Goal: Information Seeking & Learning: Learn about a topic

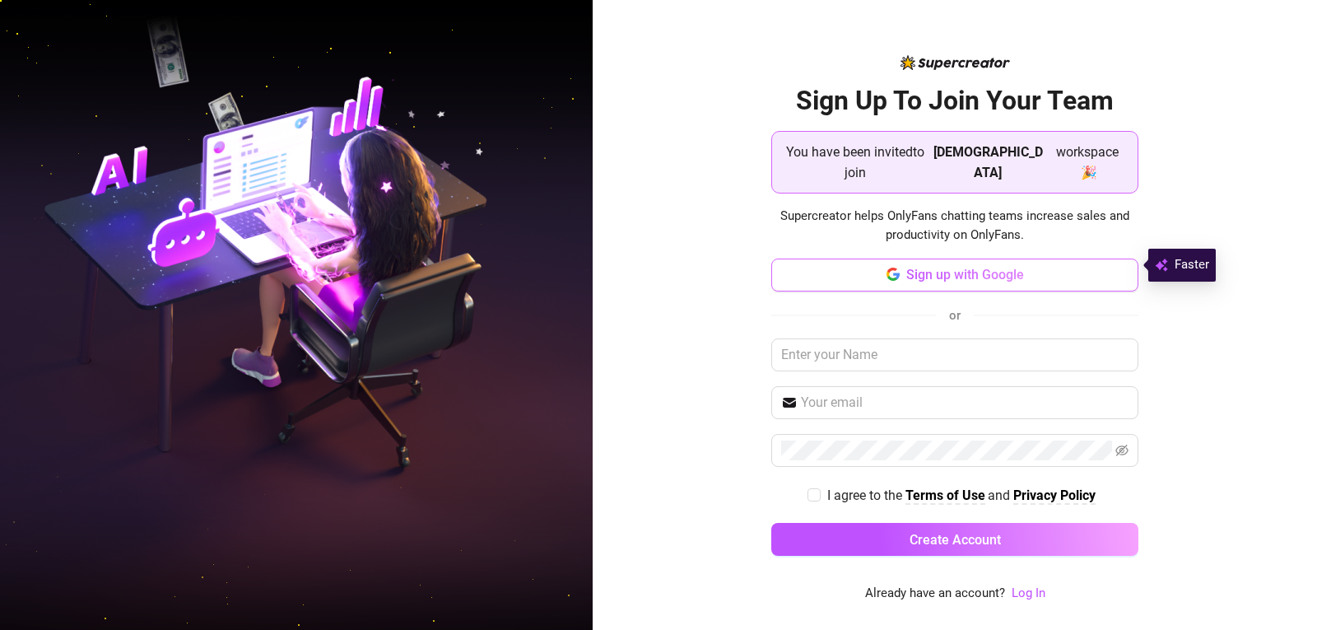
click at [925, 270] on span "Sign up with Google" at bounding box center [965, 275] width 118 height 16
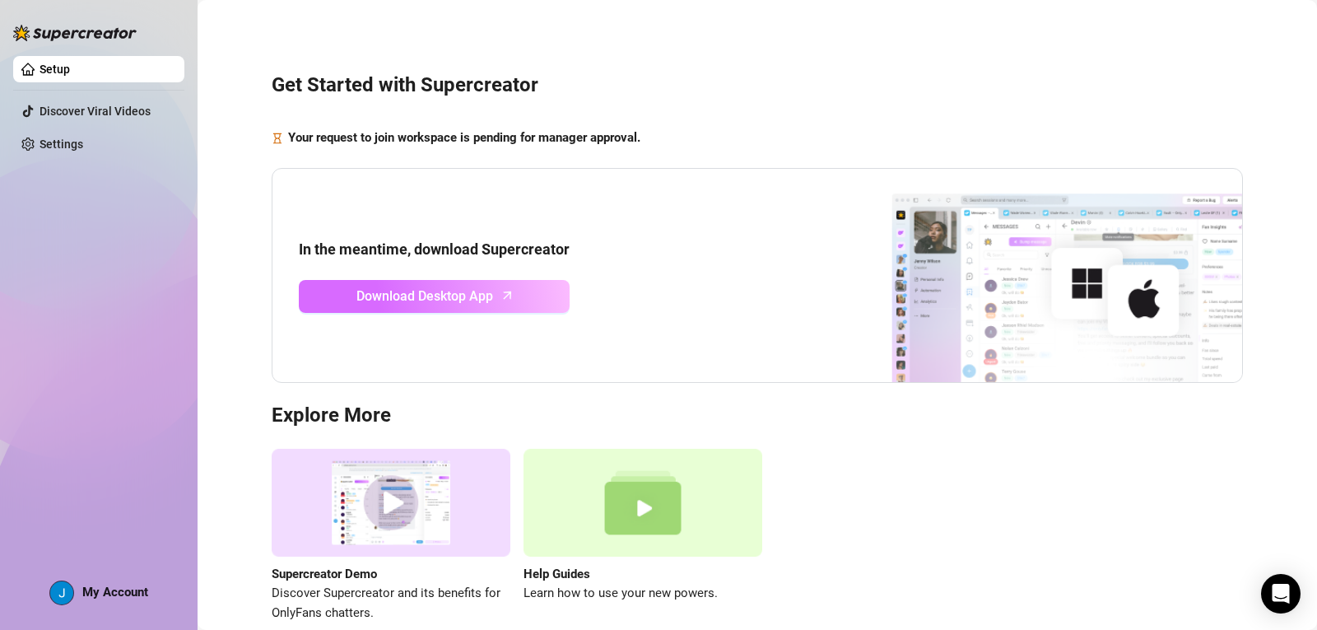
click at [444, 301] on span "Download Desktop App" at bounding box center [424, 296] width 137 height 21
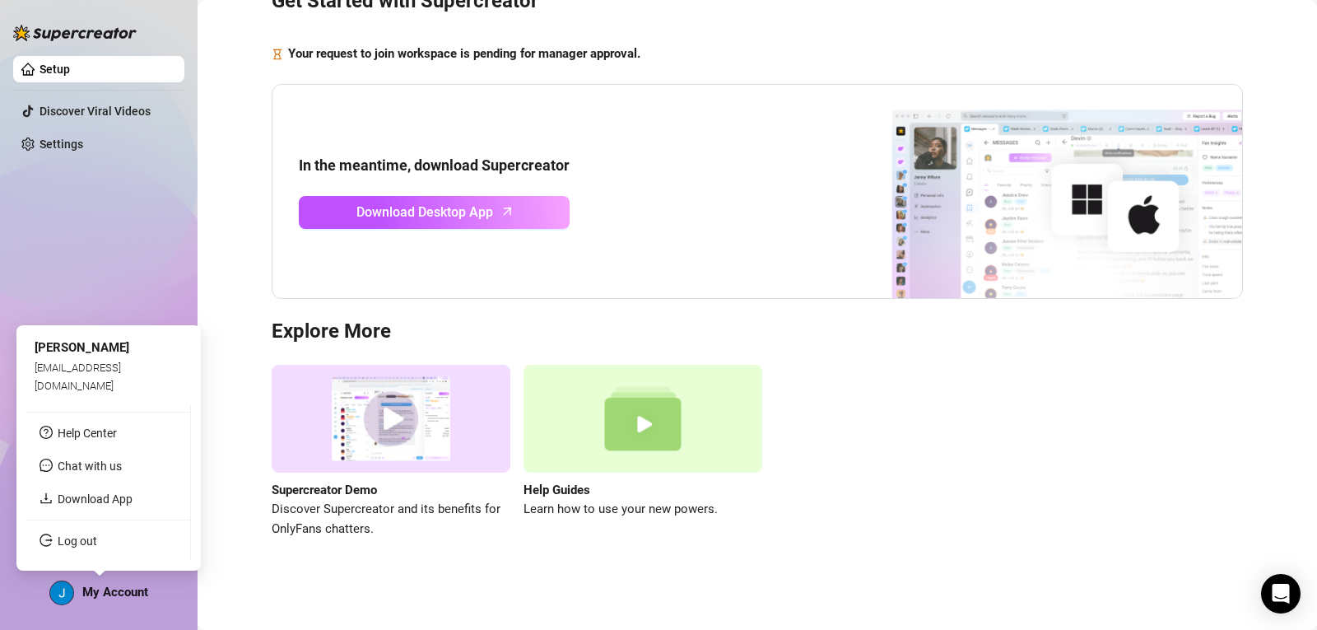
click at [118, 590] on span "My Account" at bounding box center [115, 592] width 66 height 15
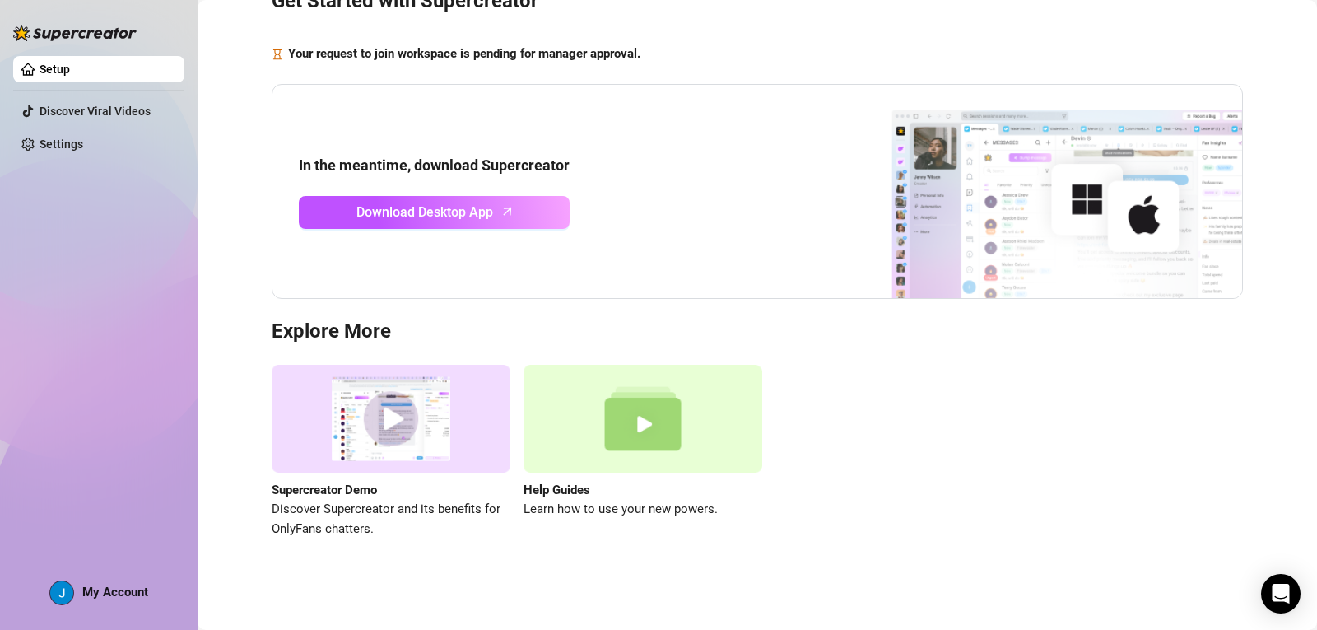
click at [887, 410] on div "Supercreator Demo Discover Supercreator and its benefits for OnlyFans chatters.…" at bounding box center [758, 452] width 972 height 174
click at [128, 603] on div "My Account" at bounding box center [98, 592] width 99 height 25
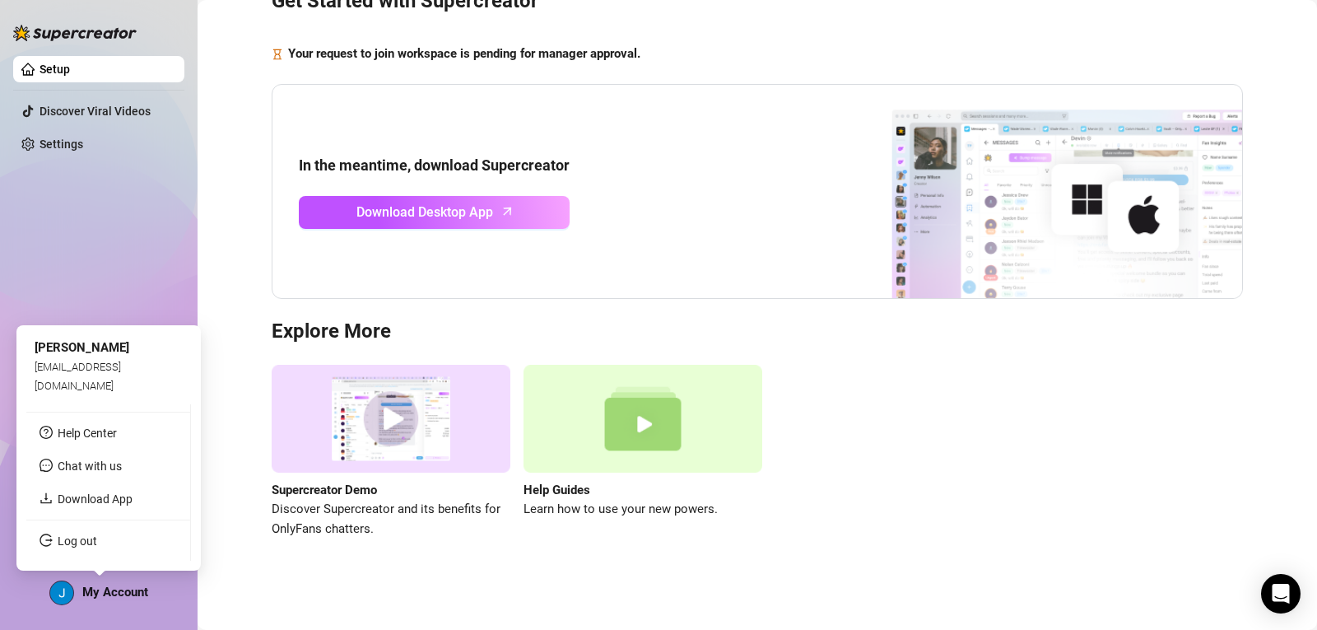
click at [128, 599] on div "My Account" at bounding box center [98, 592] width 99 height 25
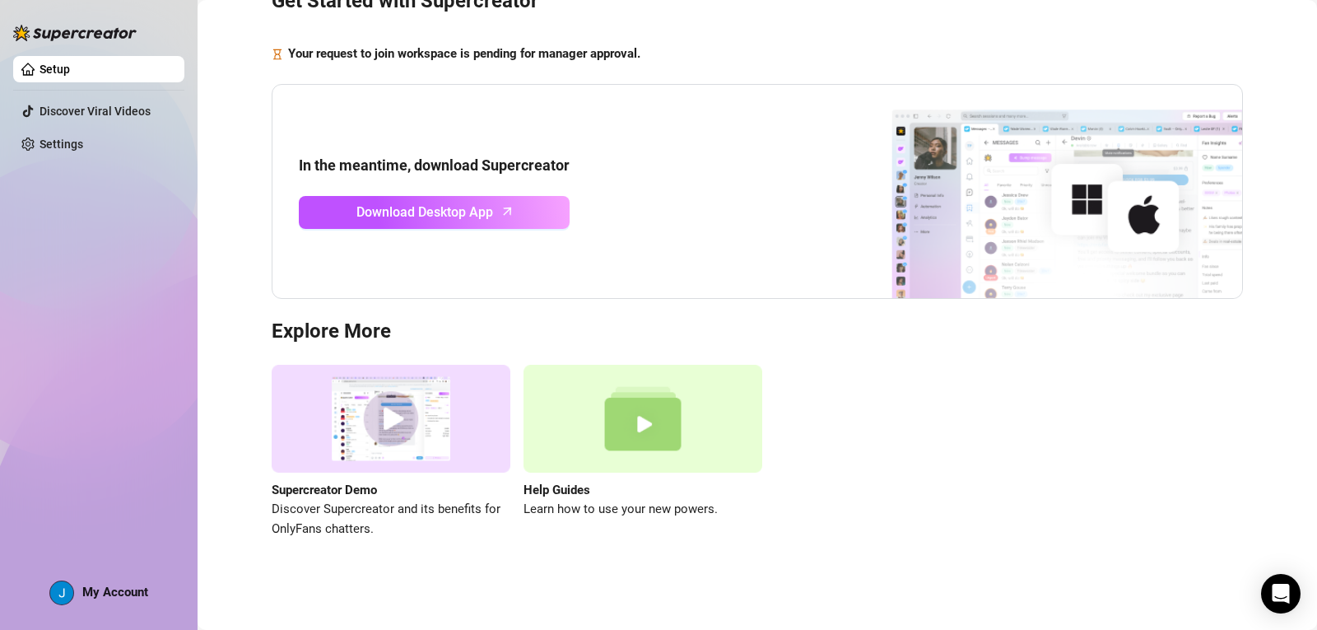
click at [141, 244] on div "Setup Discover Viral Videos Settings My Account" at bounding box center [98, 307] width 171 height 615
click at [1103, 451] on div "Supercreator Demo Discover Supercreator and its benefits for OnlyFans chatters.…" at bounding box center [758, 452] width 972 height 174
click at [137, 589] on span "My Account" at bounding box center [115, 592] width 66 height 15
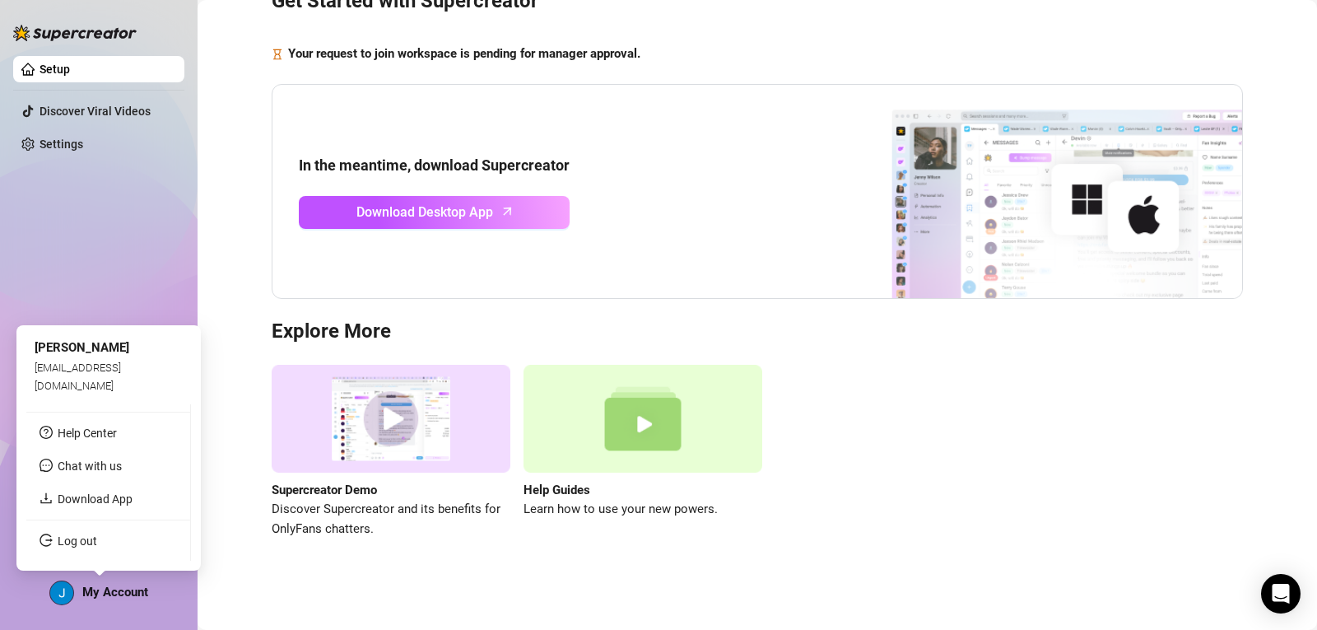
click at [132, 594] on span "My Account" at bounding box center [115, 592] width 66 height 15
click at [116, 285] on div "Setup Discover Viral Videos Settings My Account" at bounding box center [98, 307] width 171 height 615
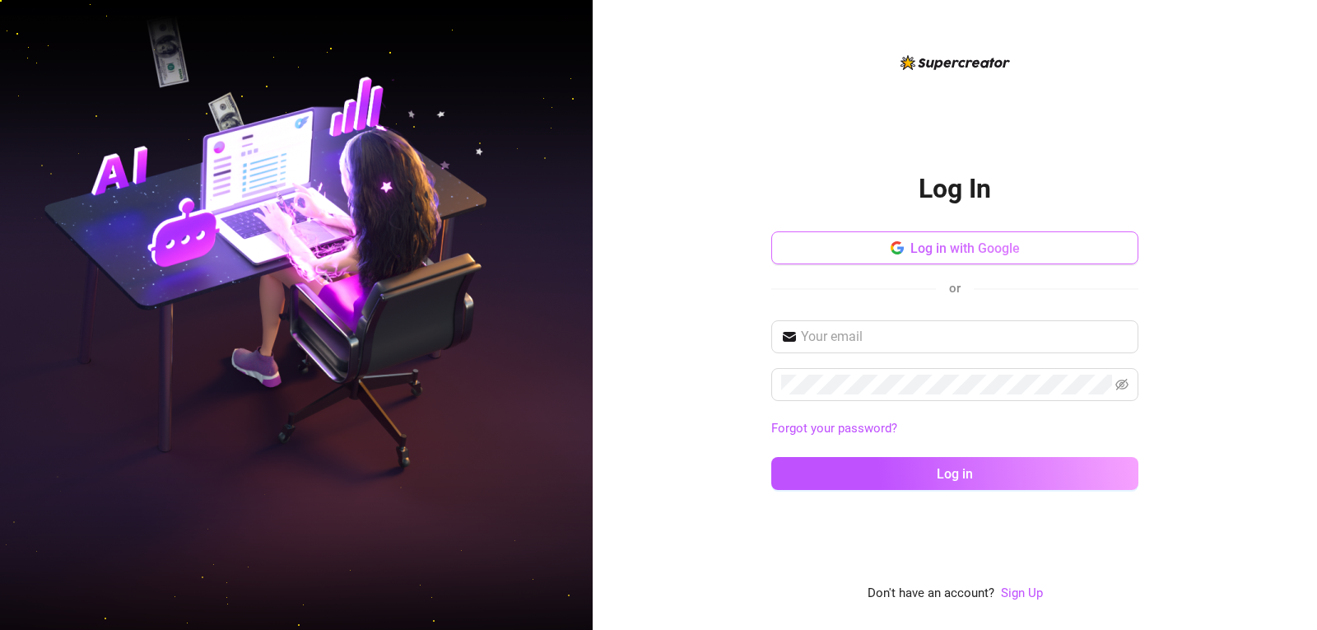
click at [995, 246] on span "Log in with Google" at bounding box center [965, 248] width 109 height 16
click at [934, 248] on span "Log in with Google" at bounding box center [965, 248] width 109 height 16
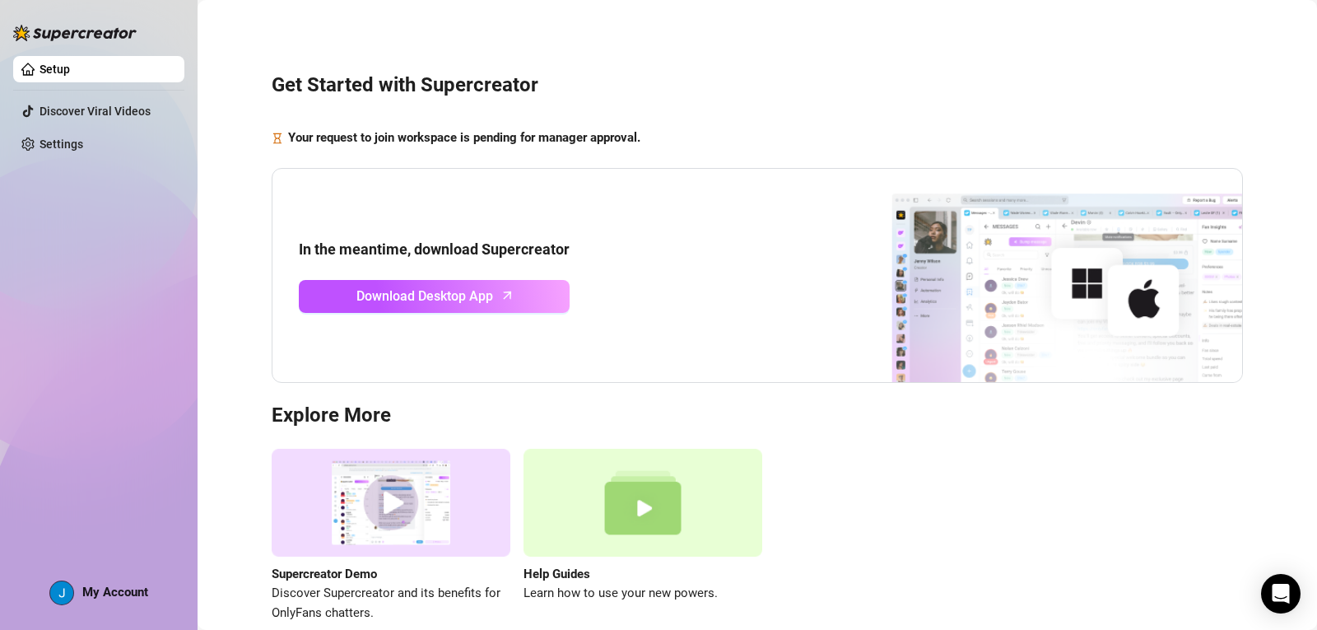
click at [113, 216] on div "Setup Discover Viral Videos Settings My Account" at bounding box center [98, 307] width 171 height 615
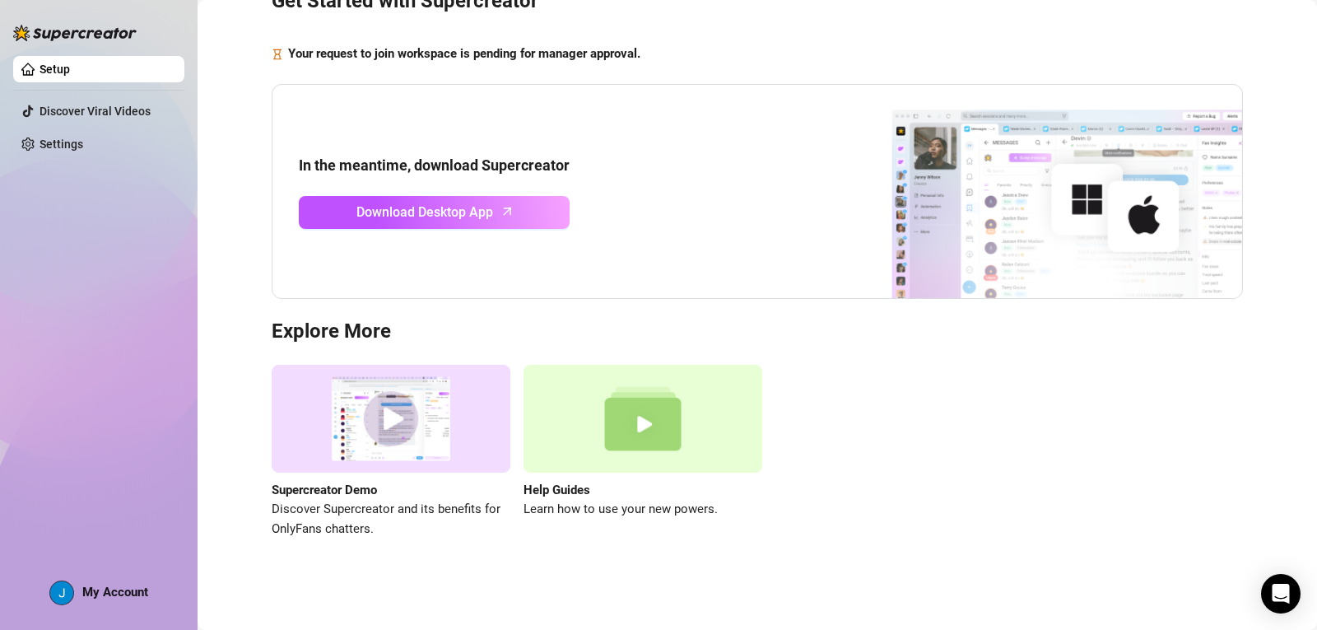
click at [394, 430] on img at bounding box center [391, 419] width 239 height 108
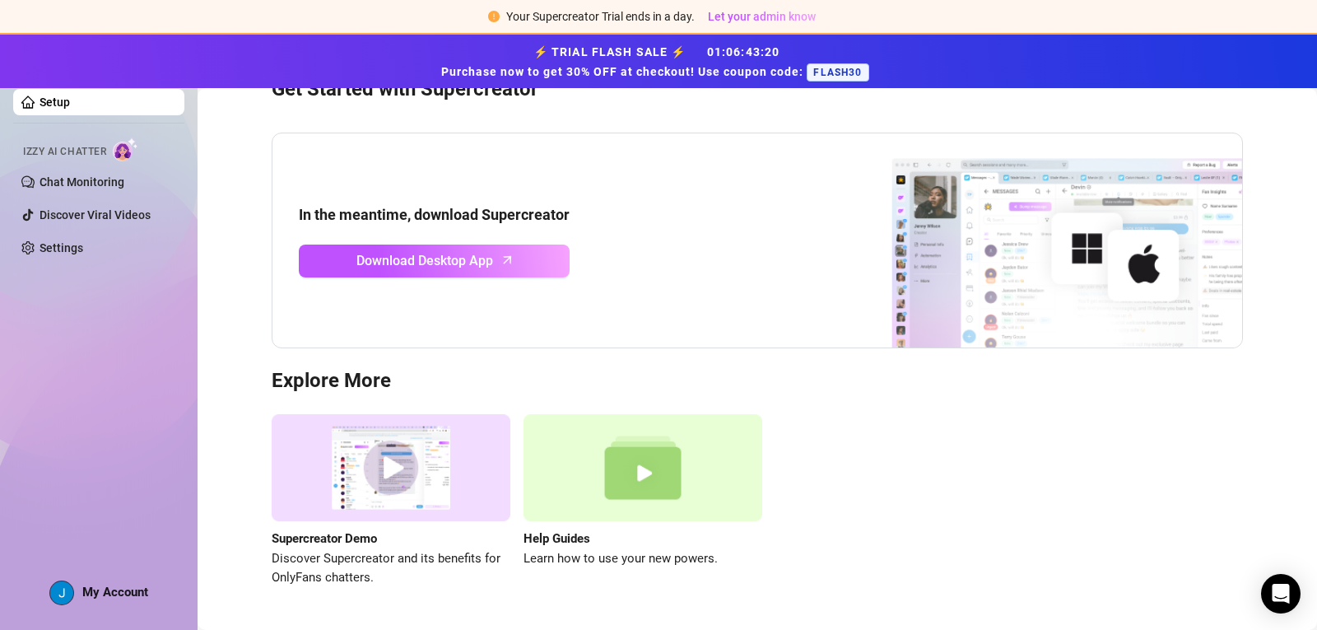
drag, startPoint x: 804, startPoint y: 115, endPoint x: 803, endPoint y: 123, distance: 8.3
click at [804, 115] on div "Get Started with Supercreator In the meantime, download Supercreator Download D…" at bounding box center [757, 322] width 1087 height 613
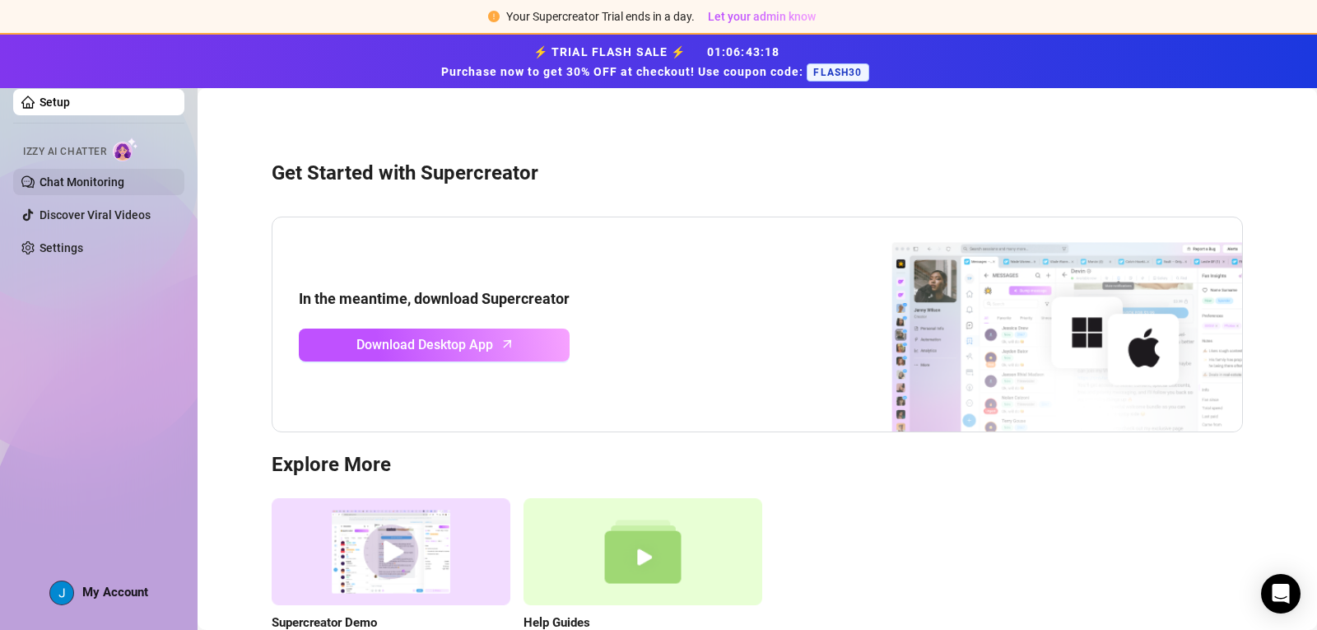
click at [103, 179] on link "Chat Monitoring" at bounding box center [82, 181] width 85 height 13
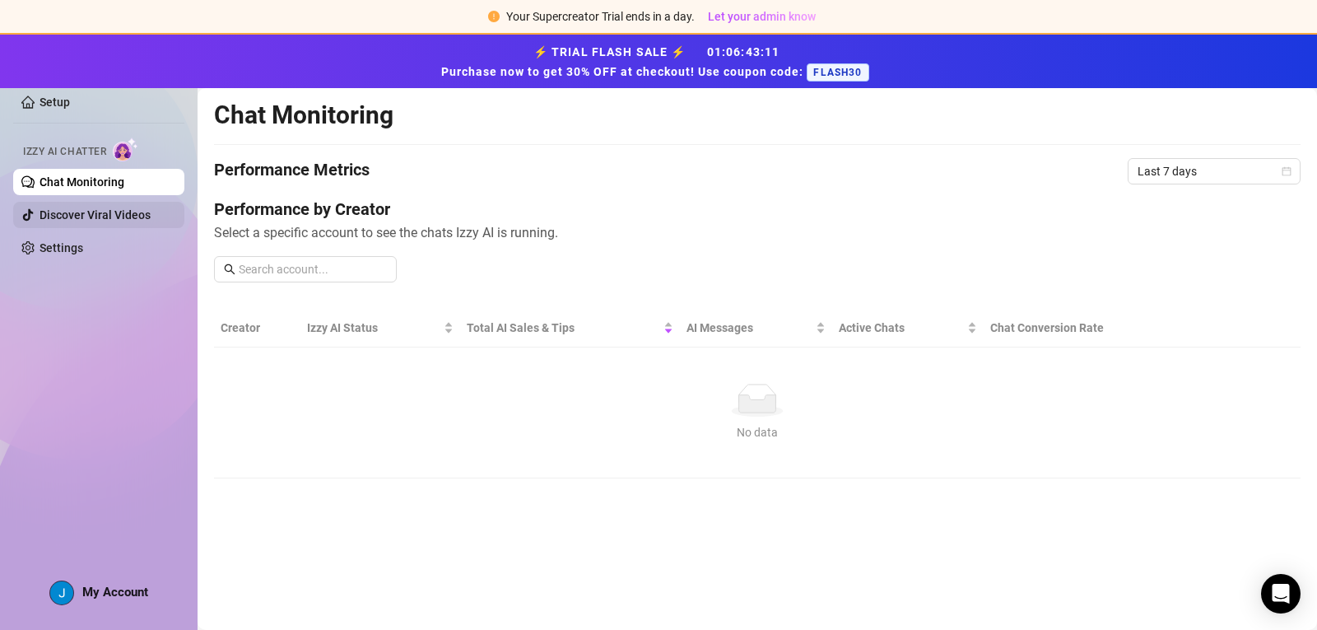
click at [122, 214] on link "Discover Viral Videos" at bounding box center [95, 214] width 111 height 13
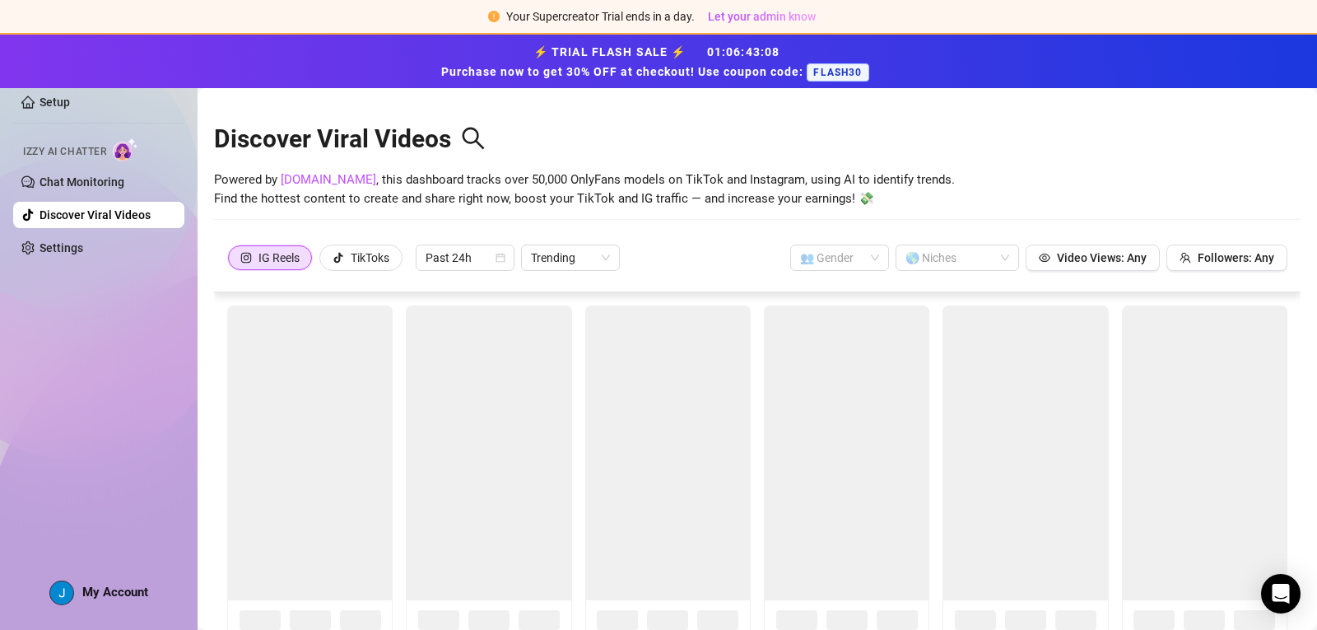
click at [108, 217] on link "Discover Viral Videos" at bounding box center [95, 214] width 111 height 13
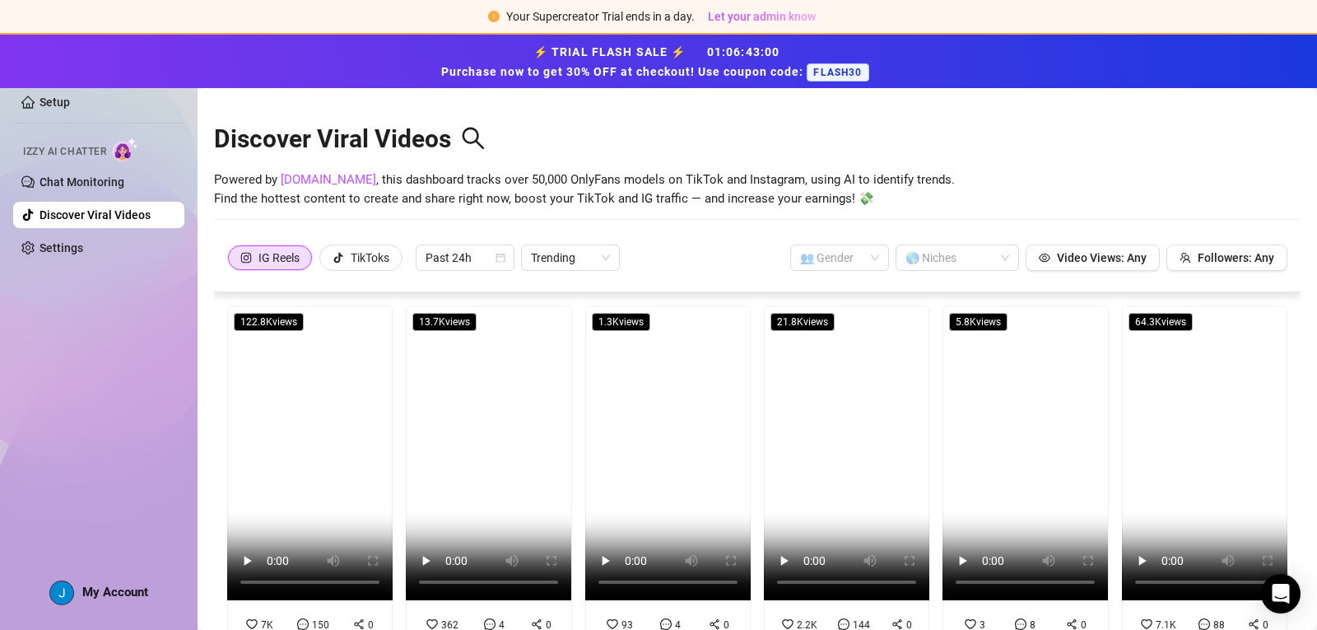
click at [685, 252] on div "IG Reels TikToks Past 24h Trending 👥 Gender 🌎 Niches Video Views: Any Followers…" at bounding box center [757, 258] width 1060 height 26
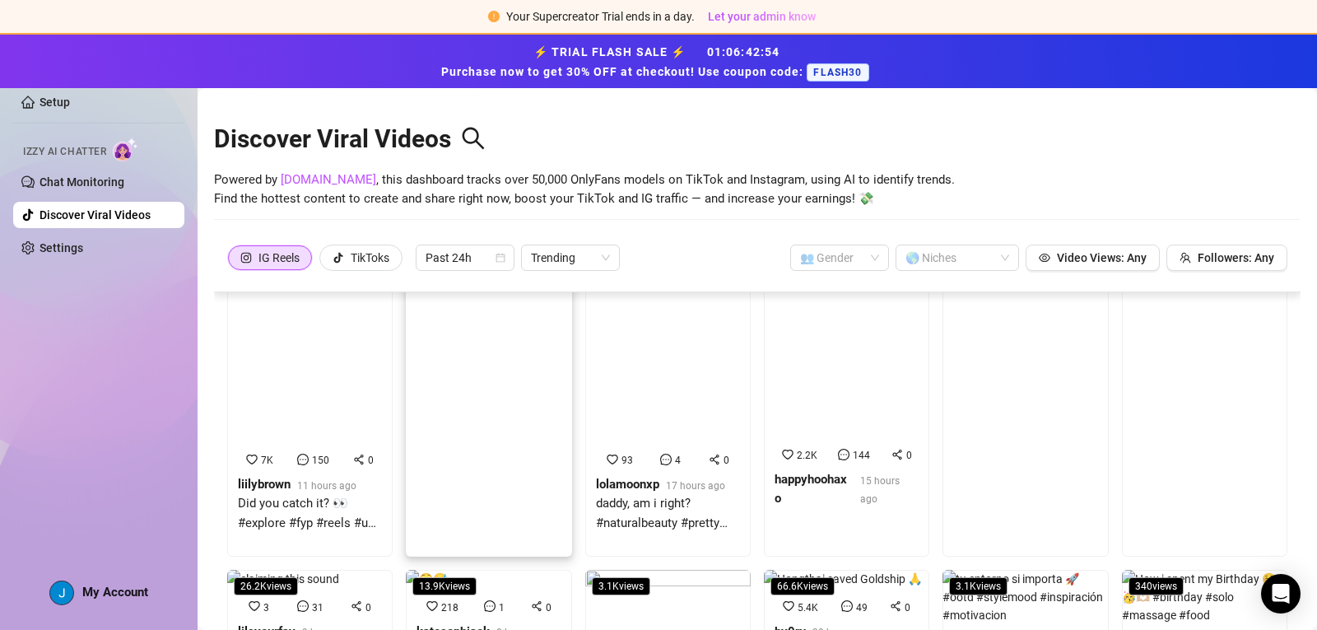
scroll to position [247, 0]
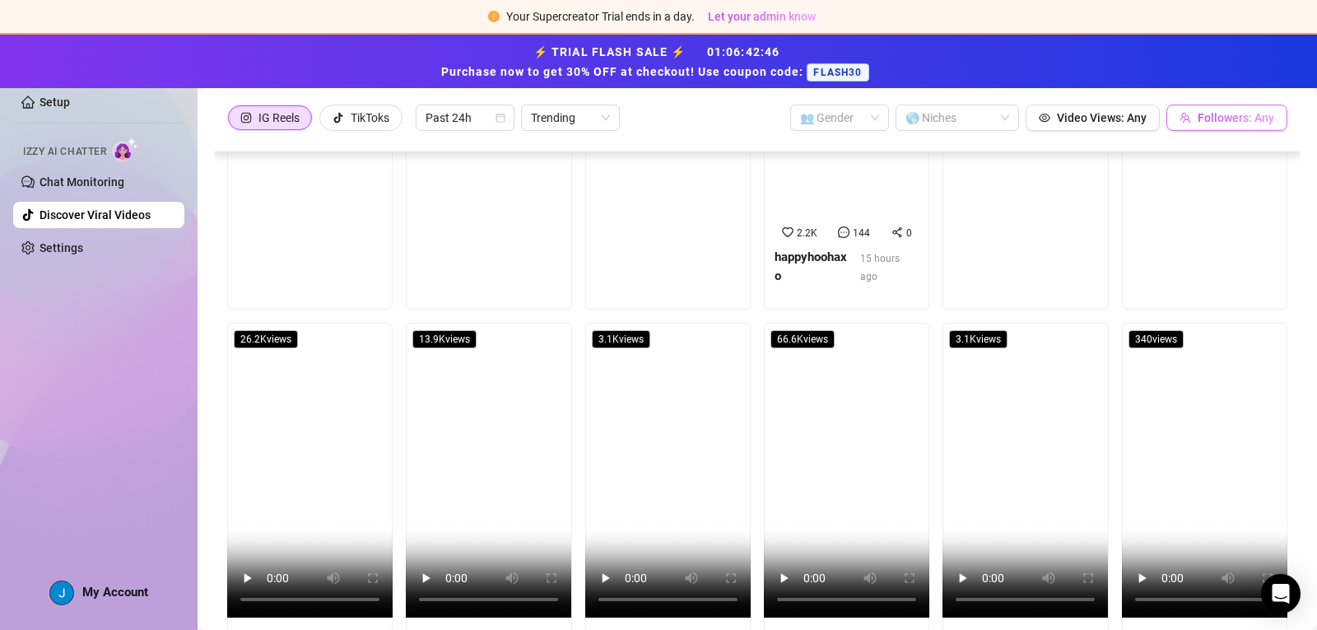
click at [1227, 119] on span "Followers: Any" at bounding box center [1236, 117] width 77 height 13
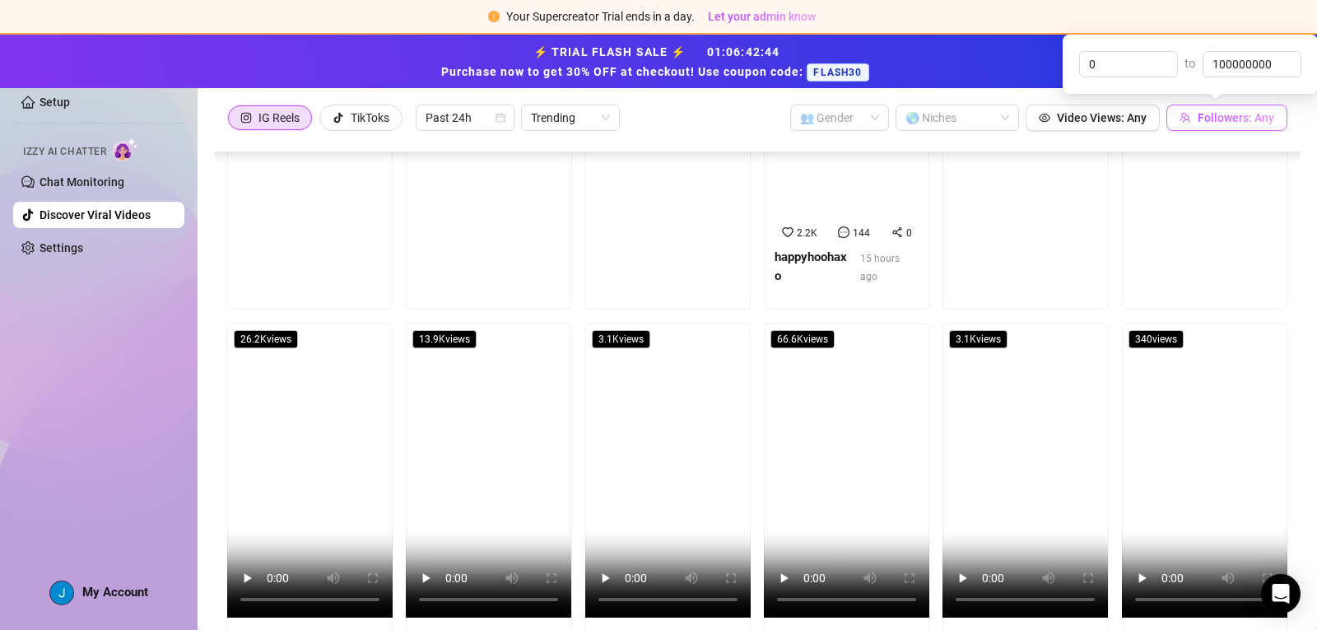
click at [1227, 119] on span "Followers: Any" at bounding box center [1236, 117] width 77 height 13
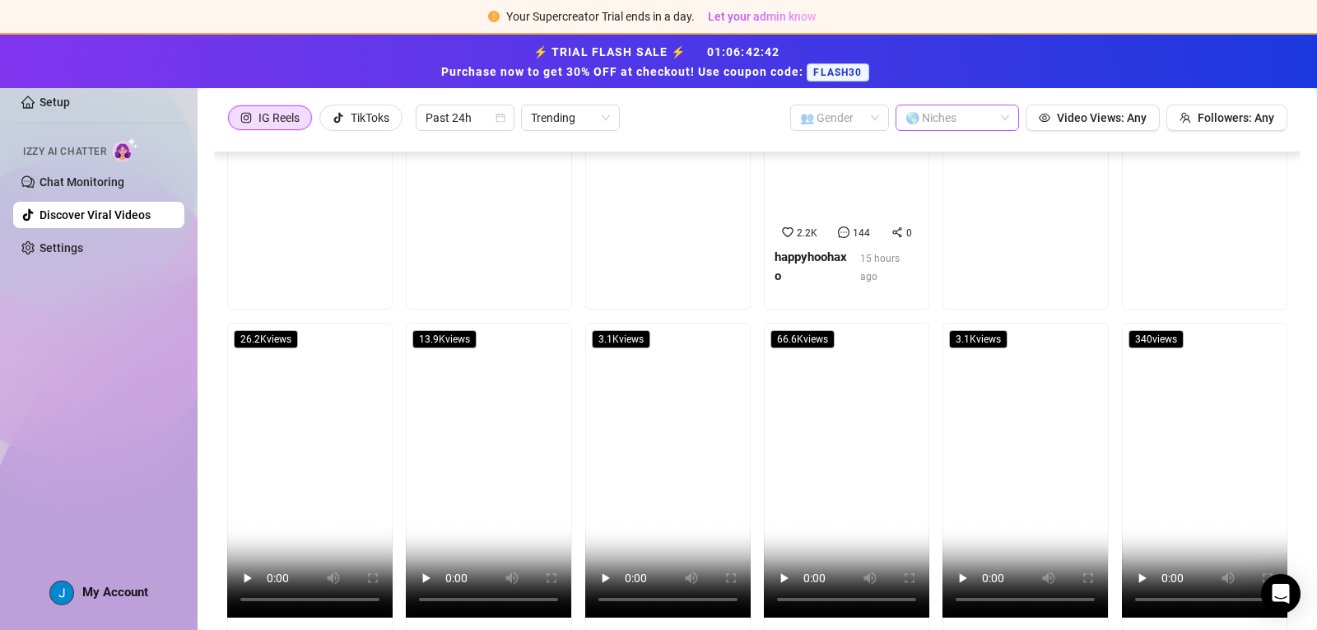
click at [940, 119] on div at bounding box center [949, 117] width 100 height 23
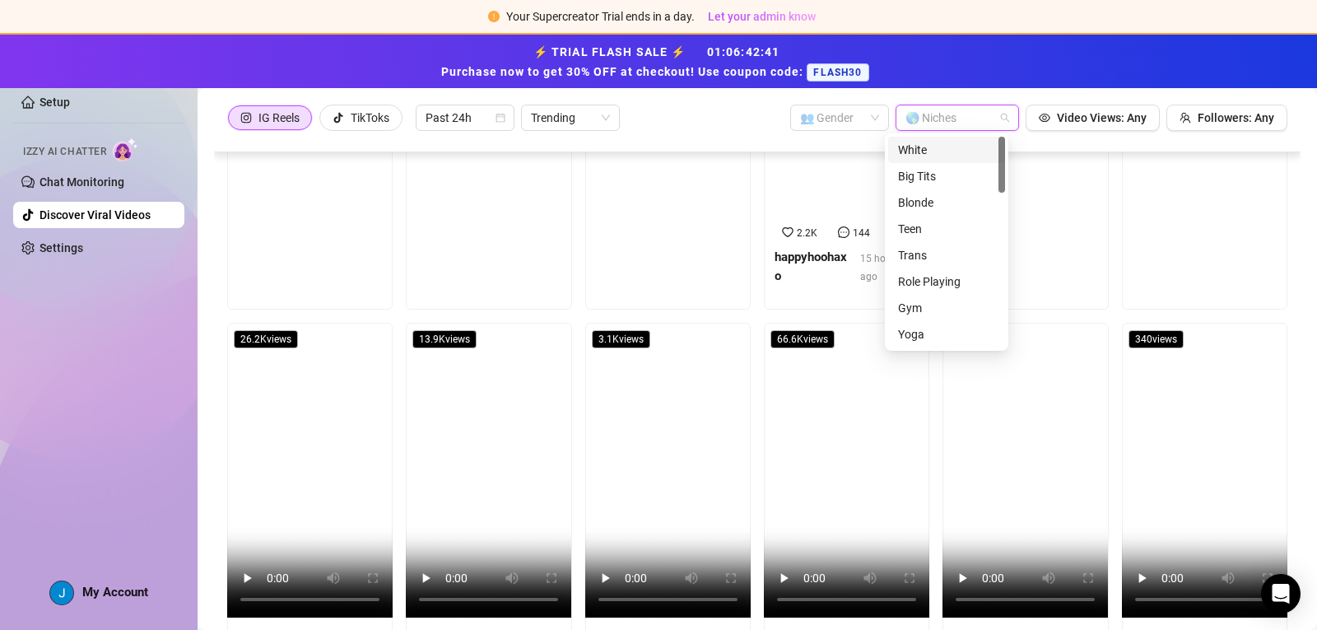
click at [940, 119] on div at bounding box center [949, 117] width 100 height 23
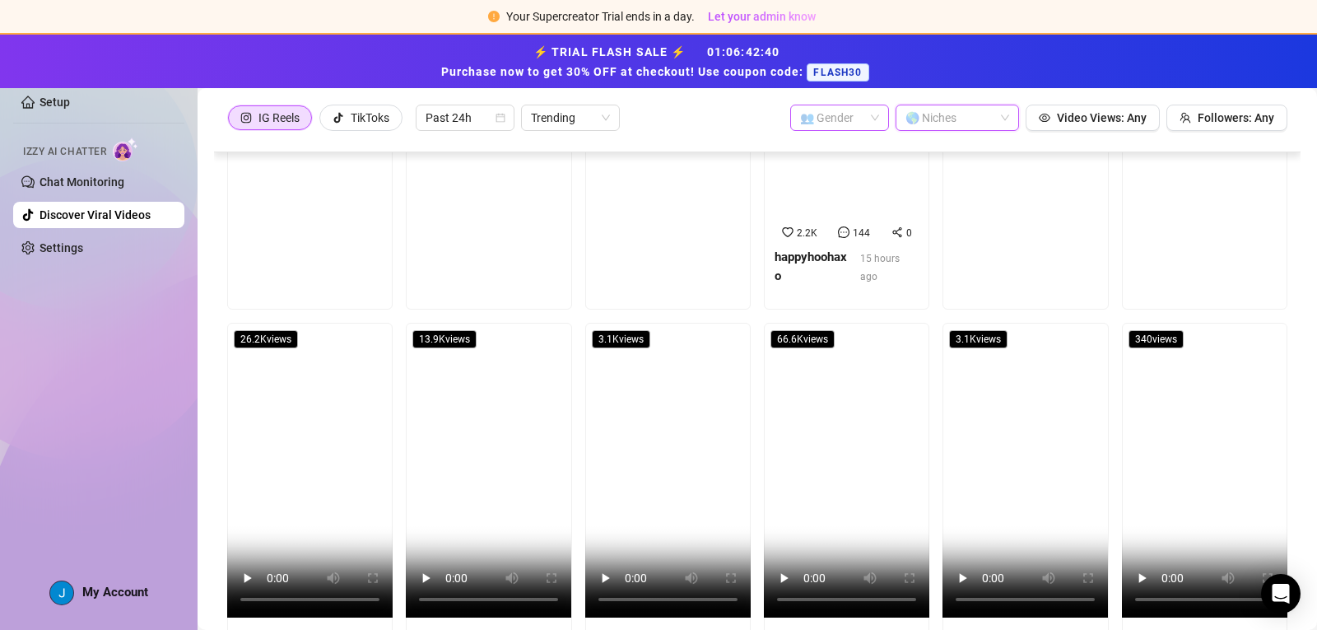
click at [850, 110] on input "search" at bounding box center [832, 117] width 64 height 25
click at [827, 173] on div "👨 Male" at bounding box center [829, 176] width 72 height 18
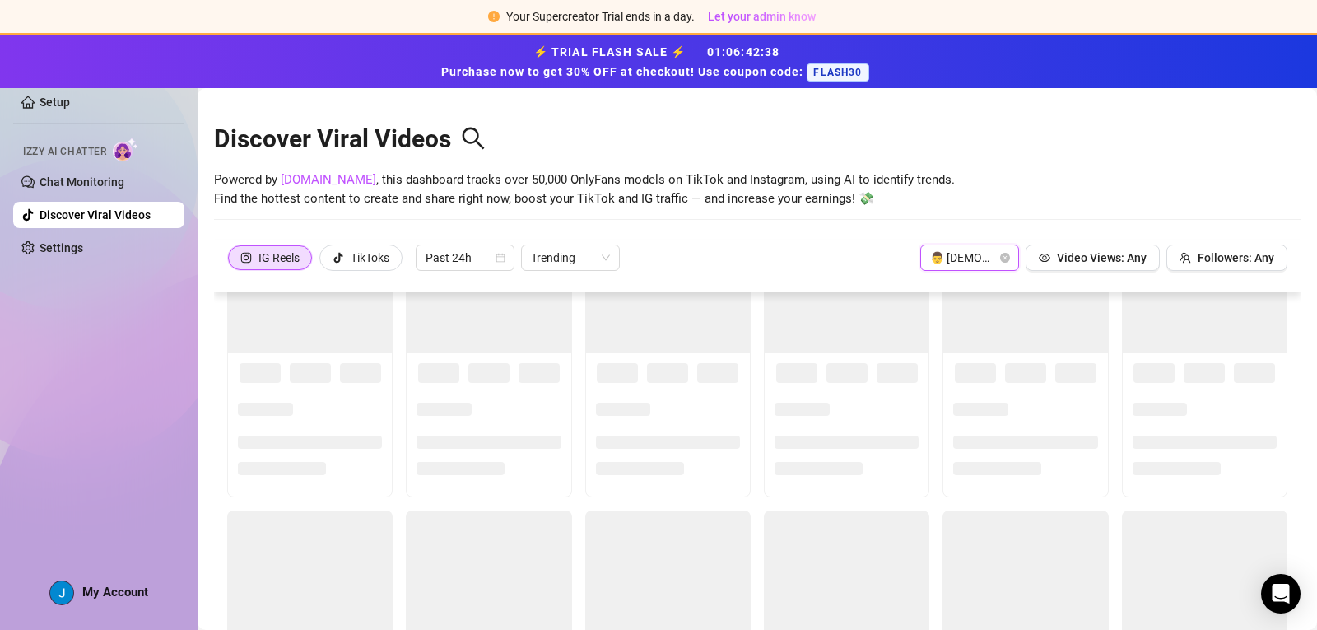
scroll to position [0, 0]
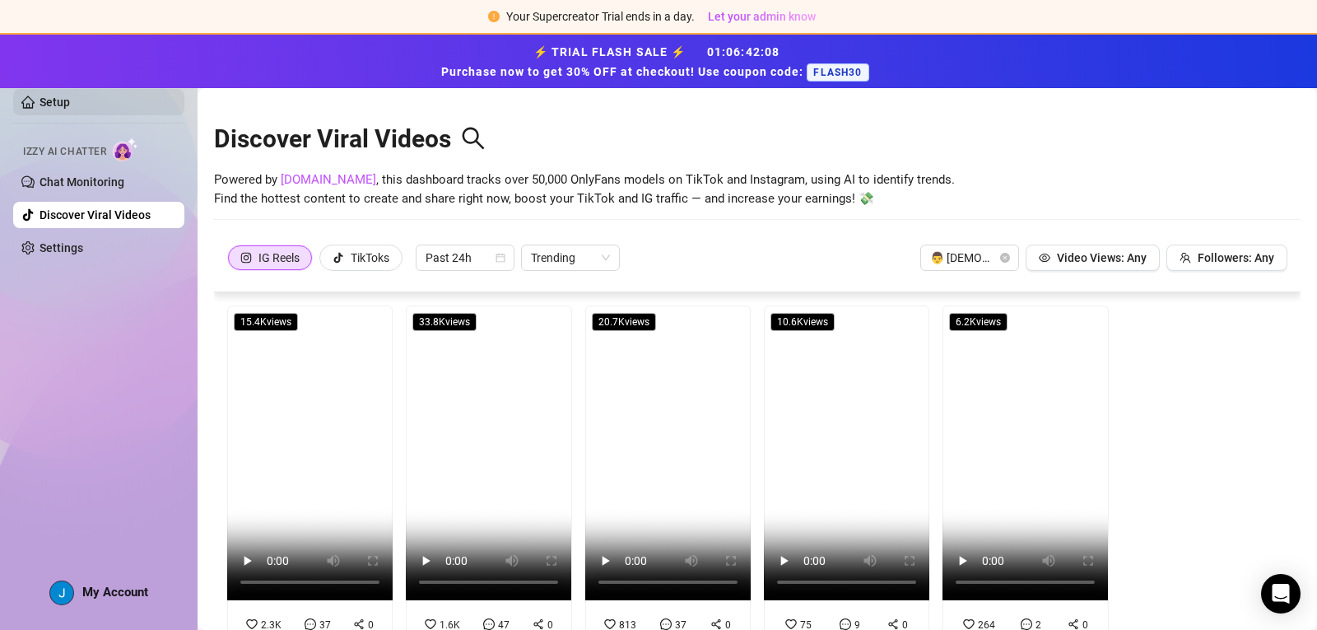
click at [60, 109] on link "Setup" at bounding box center [55, 102] width 30 height 13
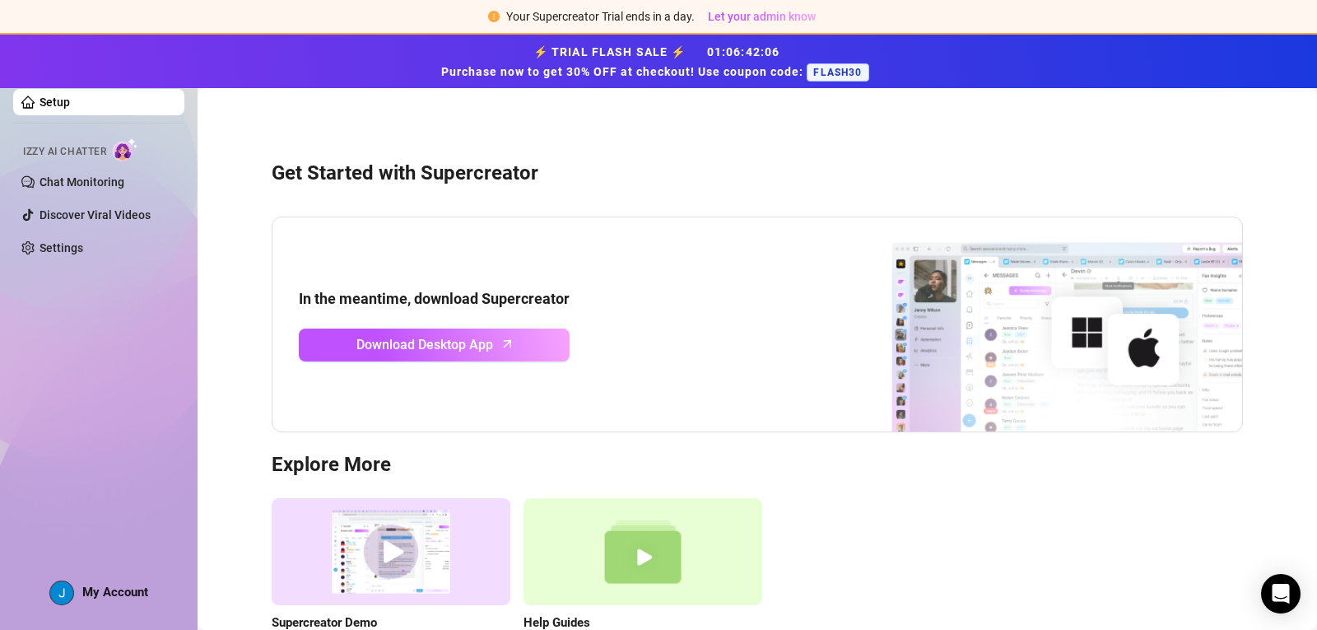
scroll to position [132, 0]
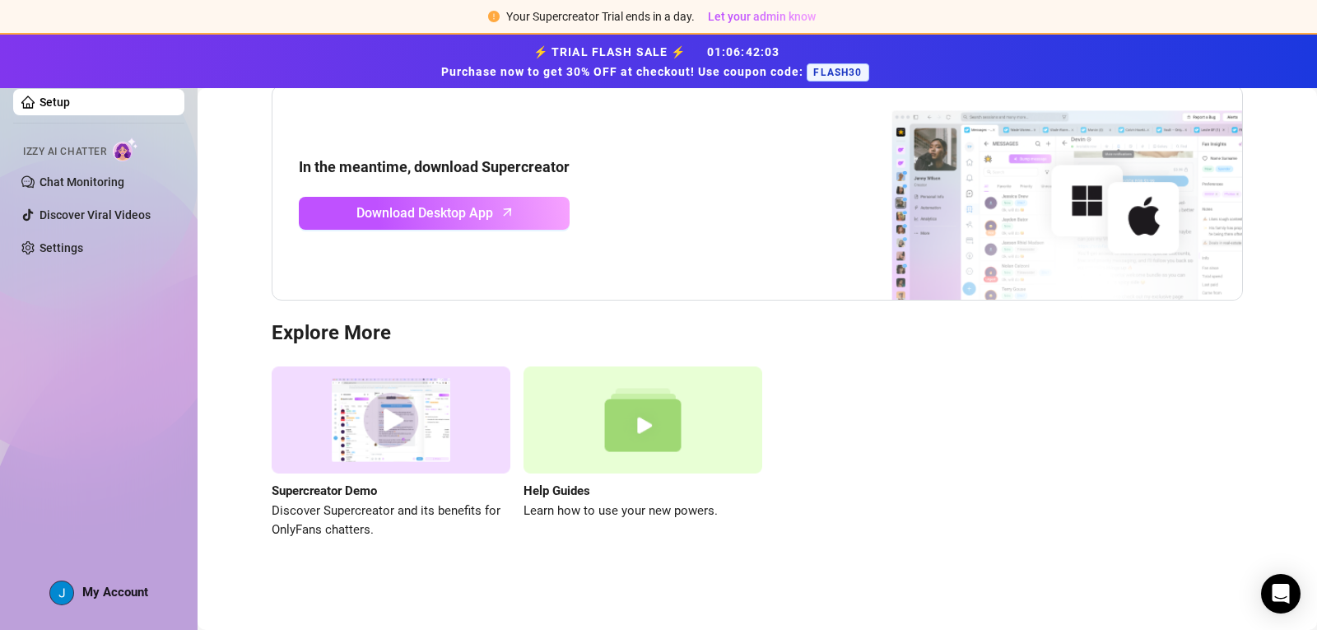
click at [1022, 206] on img at bounding box center [1037, 193] width 412 height 214
click at [808, 236] on div "In the meantime, download Supercreator Download Desktop App" at bounding box center [758, 193] width 972 height 216
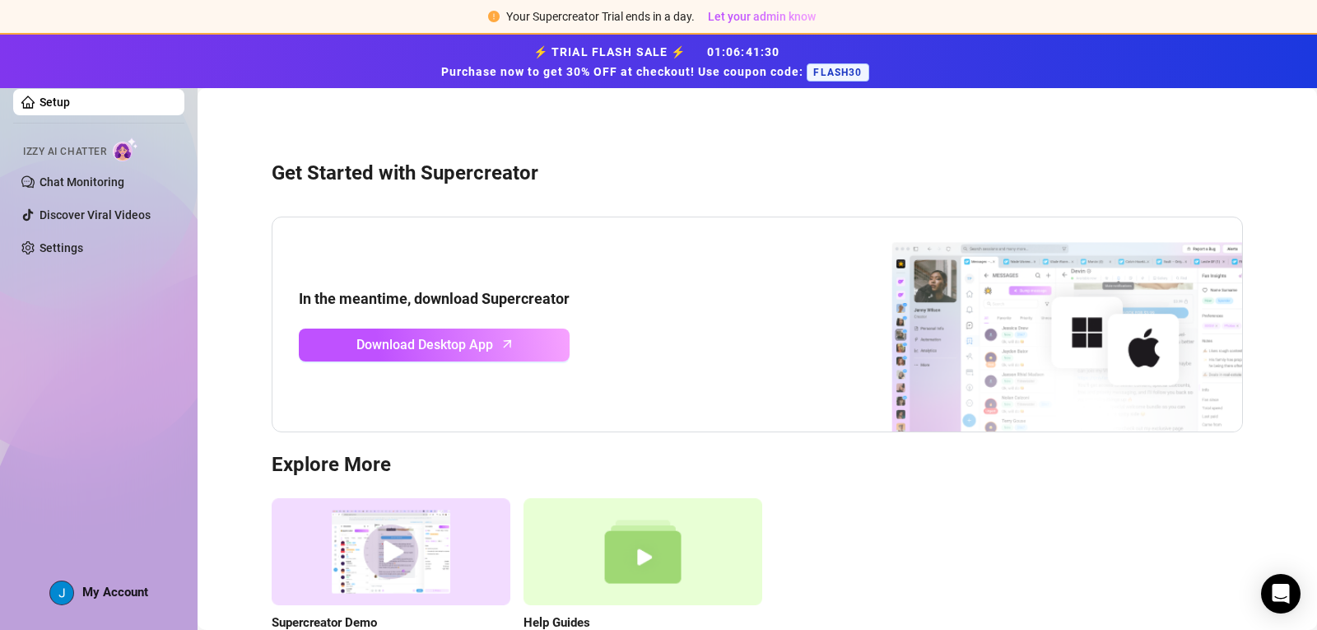
click at [90, 196] on ul "Setup Izzy AI Chatter Chat Monitoring Discover Viral Videos Settings" at bounding box center [98, 174] width 171 height 185
click at [99, 179] on link "Chat Monitoring" at bounding box center [82, 181] width 85 height 13
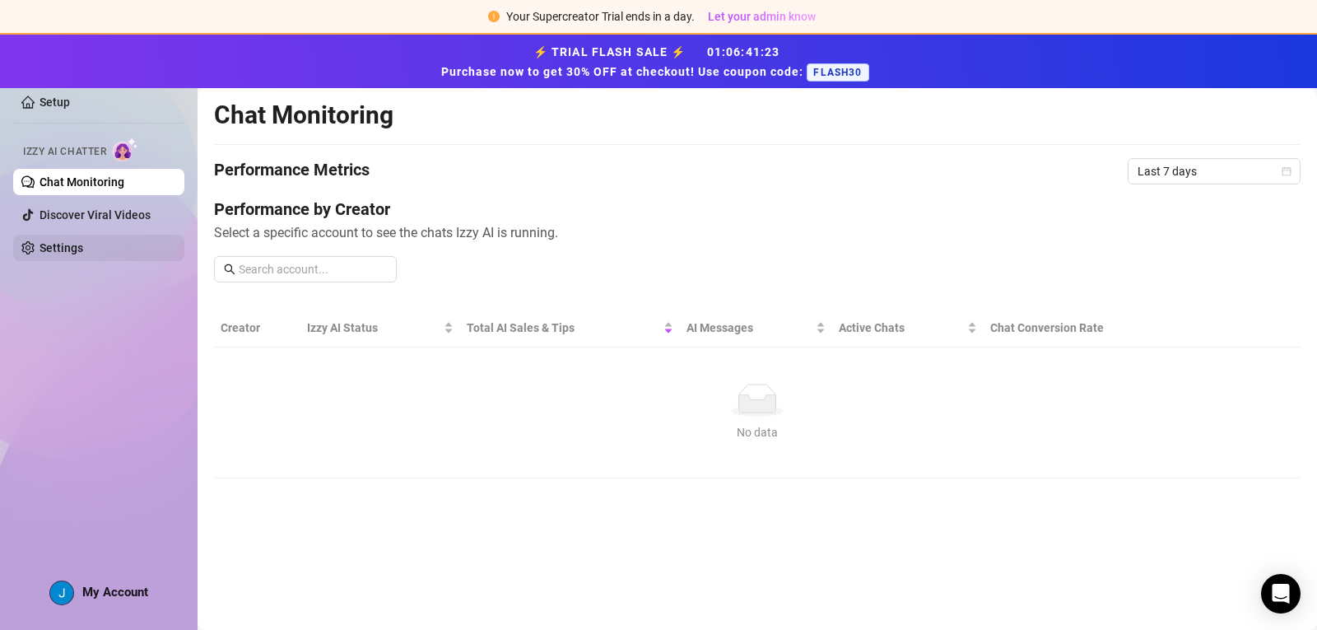
click at [59, 241] on link "Settings" at bounding box center [62, 247] width 44 height 13
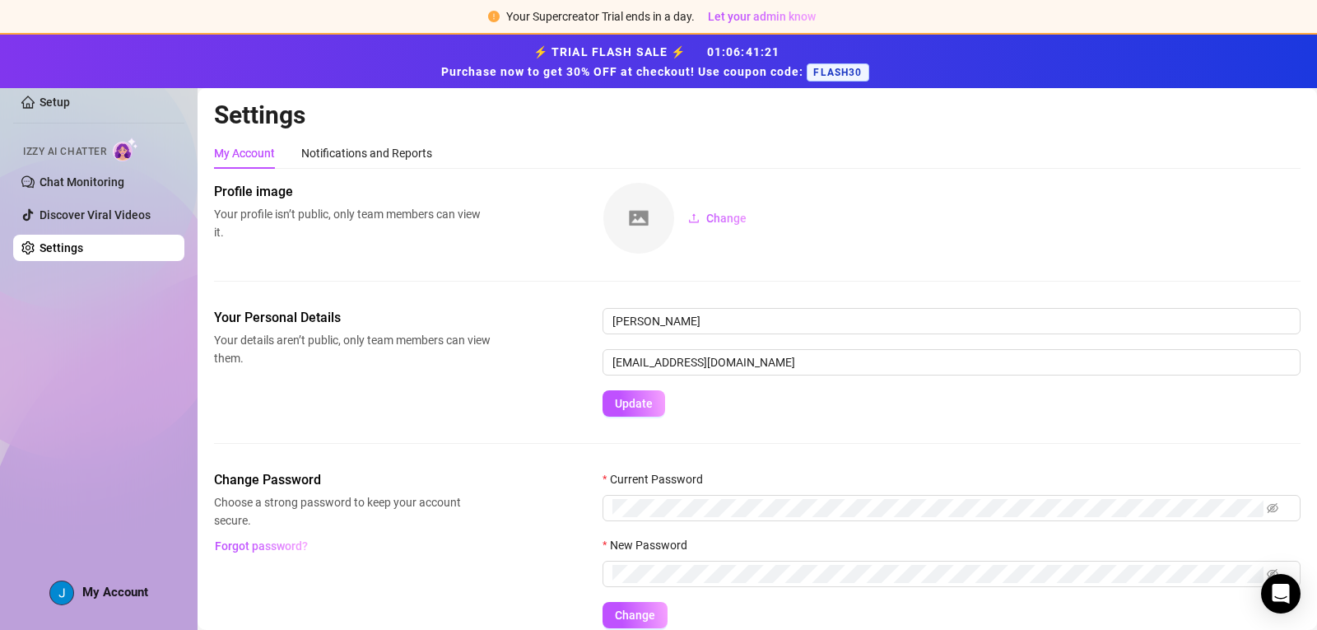
scroll to position [68, 0]
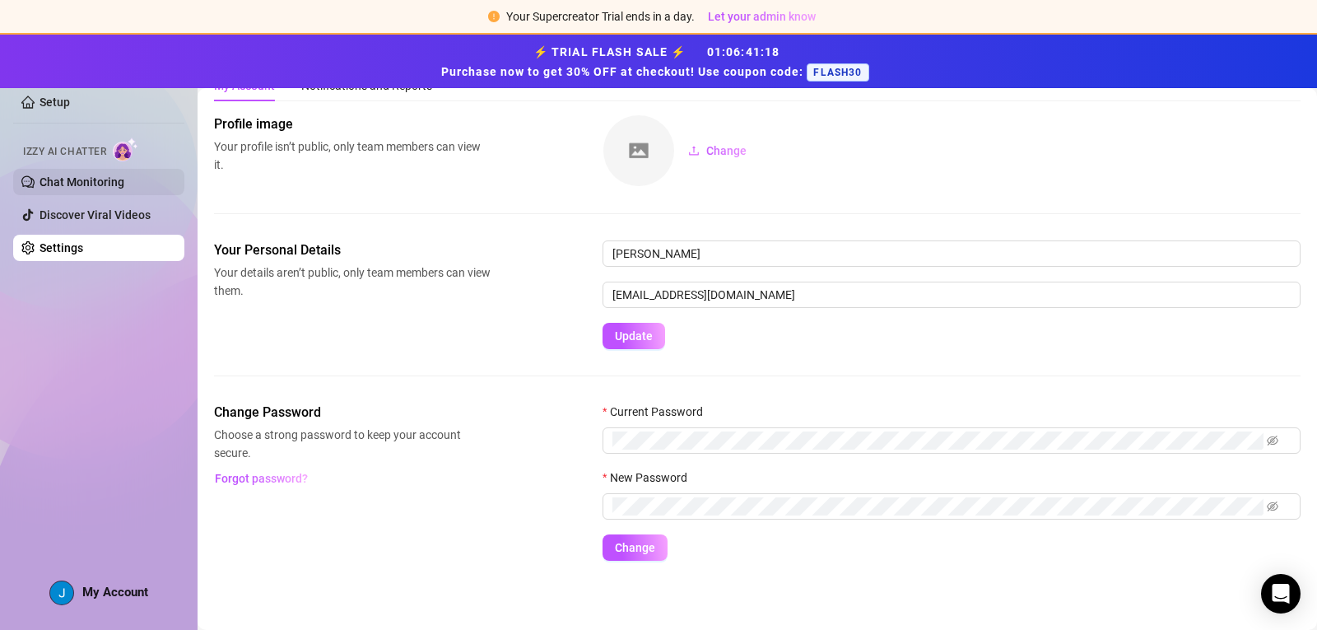
click at [67, 189] on link "Chat Monitoring" at bounding box center [82, 181] width 85 height 13
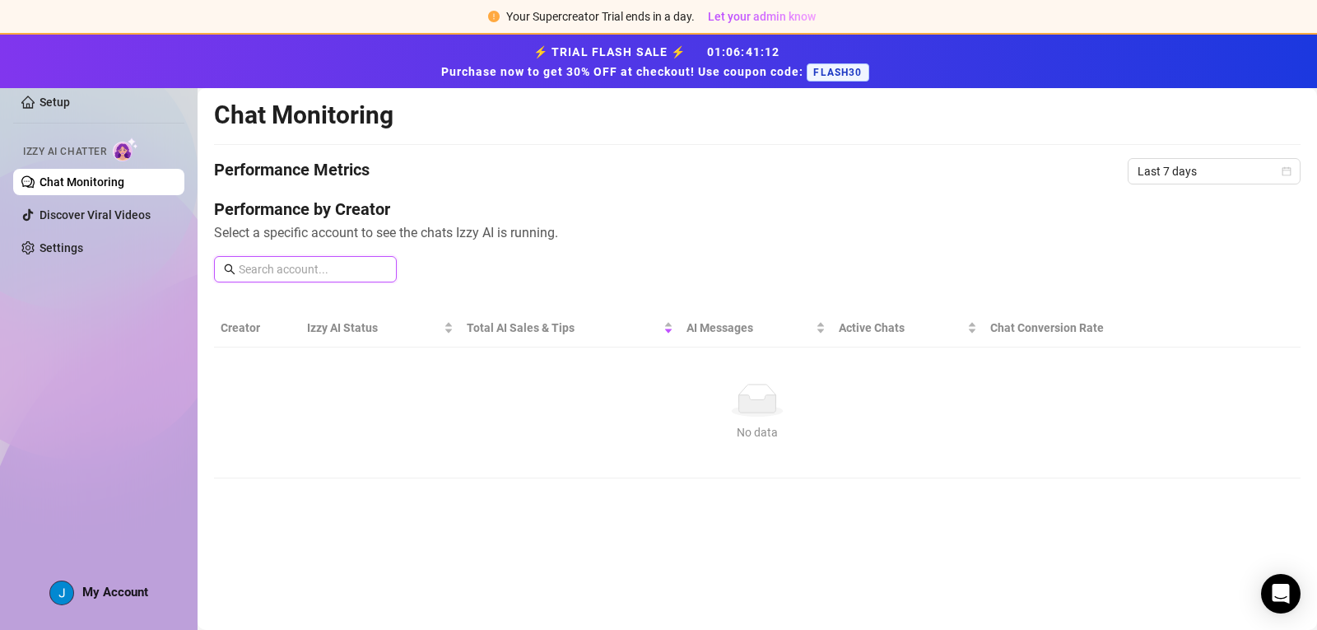
click at [342, 268] on input "text" at bounding box center [313, 269] width 148 height 18
drag, startPoint x: 768, startPoint y: 131, endPoint x: 464, endPoint y: 192, distance: 309.8
click at [768, 130] on div "Chat Monitoring Performance Metrics Last 7 days Performance by Creator Select a…" at bounding box center [757, 289] width 1087 height 379
click at [300, 266] on input "text" at bounding box center [313, 269] width 148 height 18
type input "white rhino"
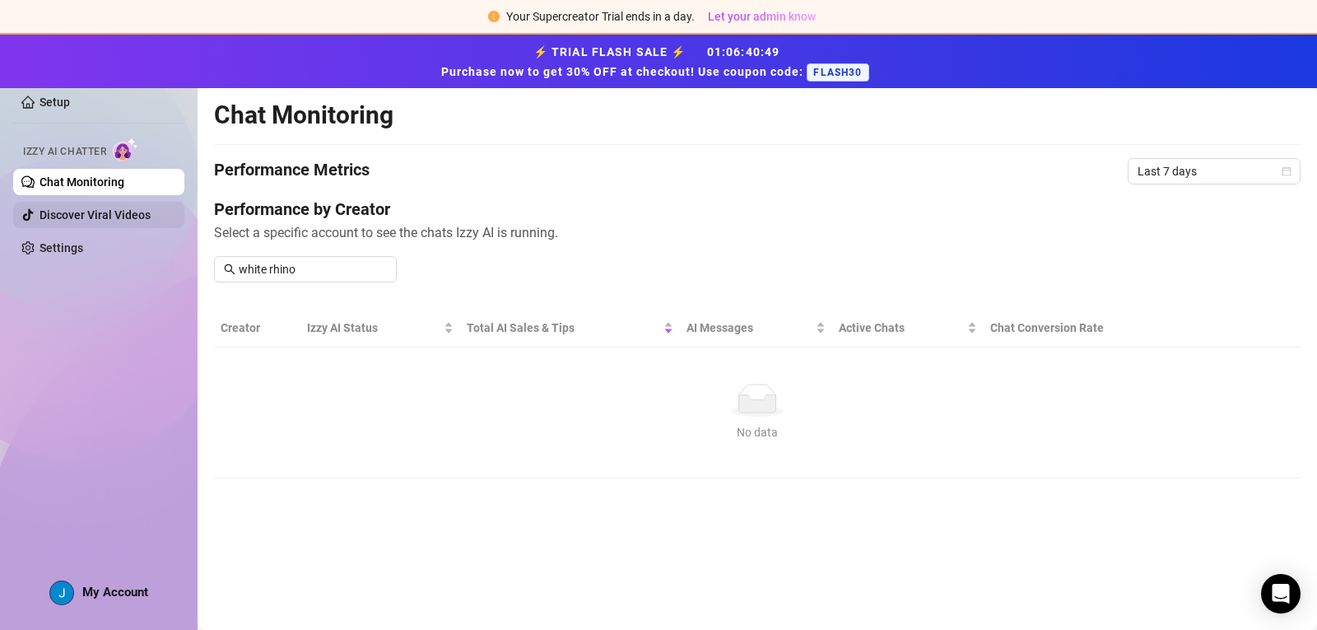
click at [62, 221] on link "Discover Viral Videos" at bounding box center [95, 214] width 111 height 13
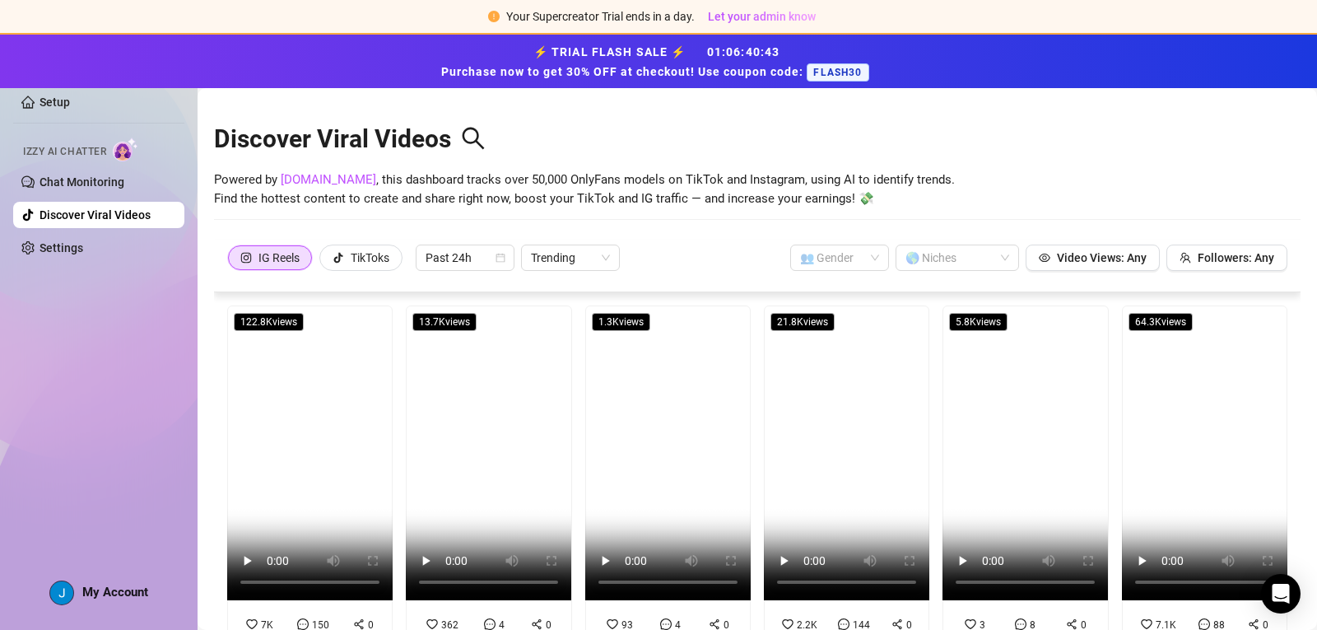
click at [476, 142] on icon "search" at bounding box center [473, 138] width 25 height 25
click at [379, 250] on div "TikToks" at bounding box center [370, 257] width 39 height 25
click at [324, 262] on input "TikToks" at bounding box center [324, 262] width 0 height 0
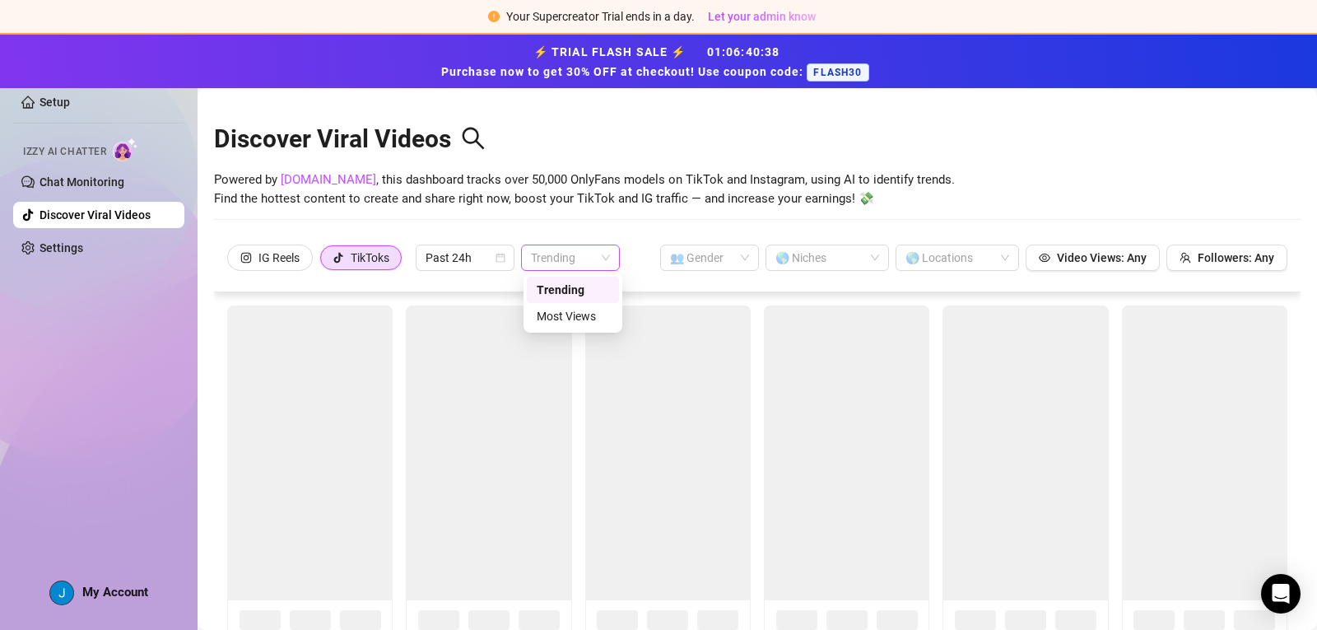
click at [572, 245] on span "Trending" at bounding box center [570, 257] width 79 height 25
click at [585, 252] on span "Trending" at bounding box center [570, 257] width 79 height 25
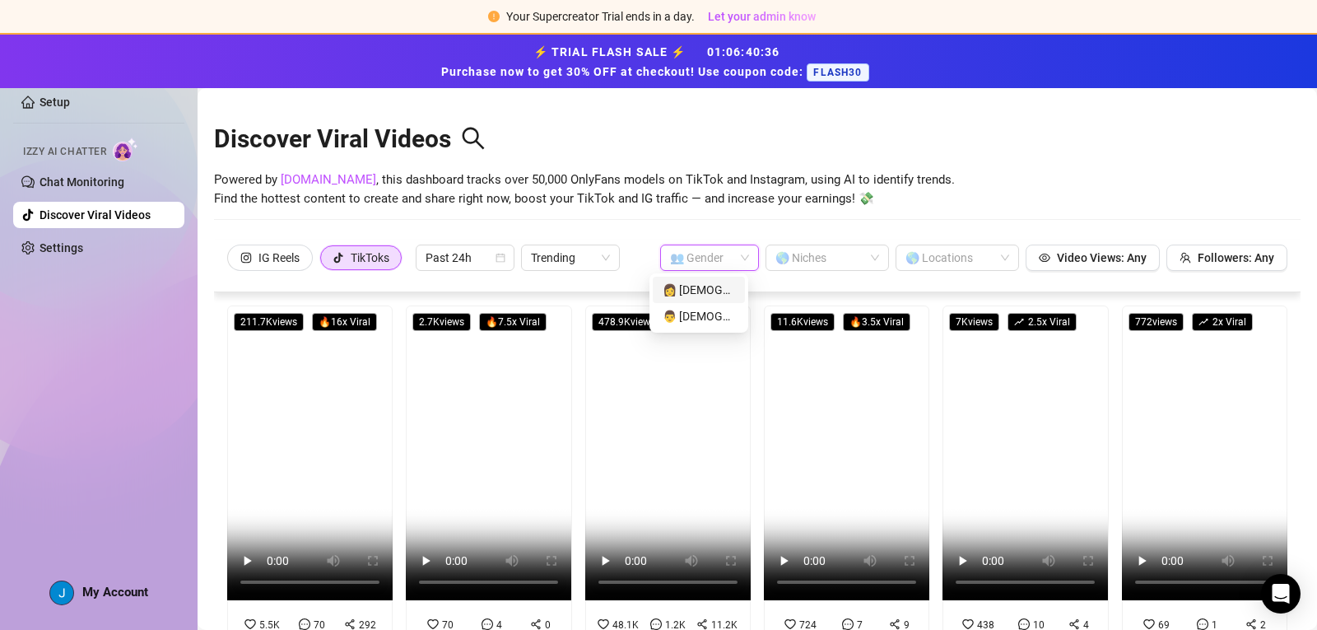
click at [687, 253] on input "search" at bounding box center [702, 257] width 64 height 25
click at [704, 319] on div "👨 Male" at bounding box center [699, 316] width 72 height 18
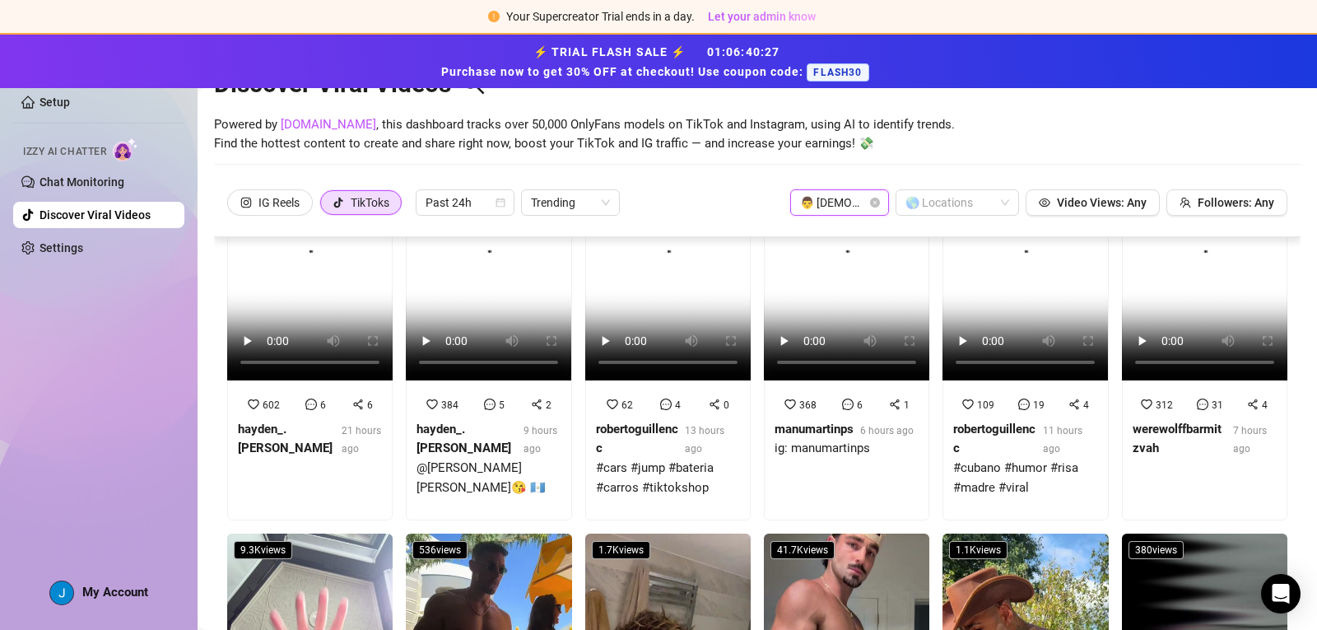
scroll to position [274, 0]
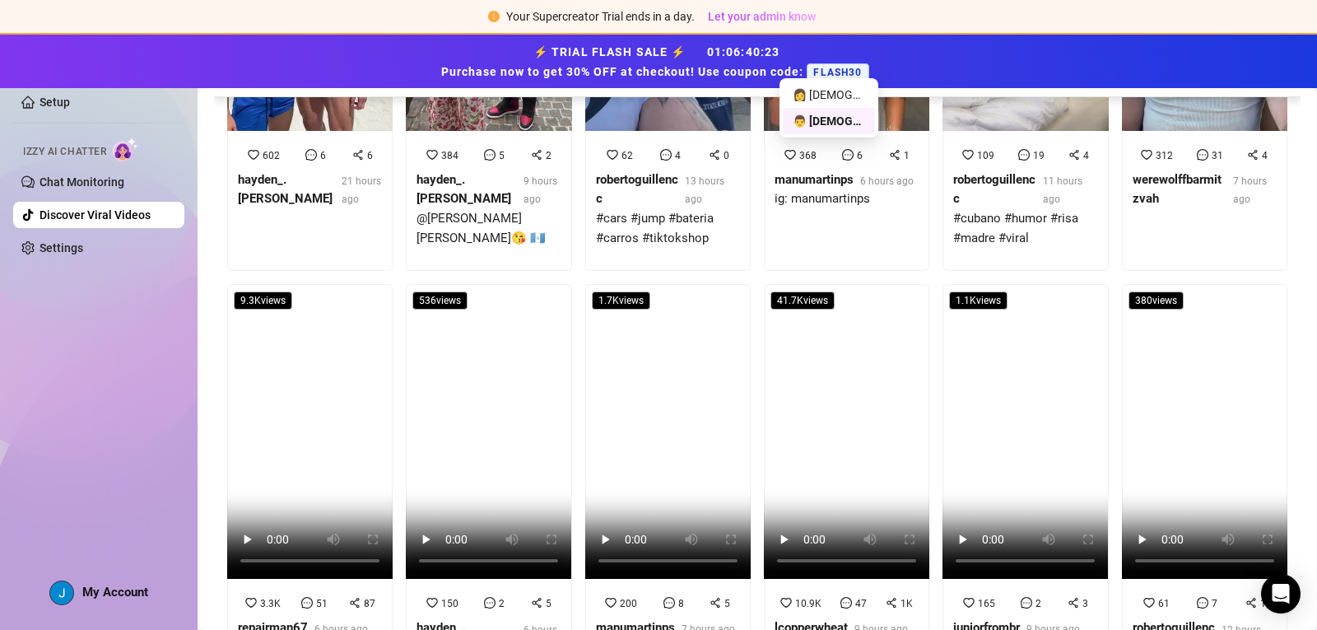
click at [842, 128] on div "👨 Male" at bounding box center [829, 121] width 72 height 18
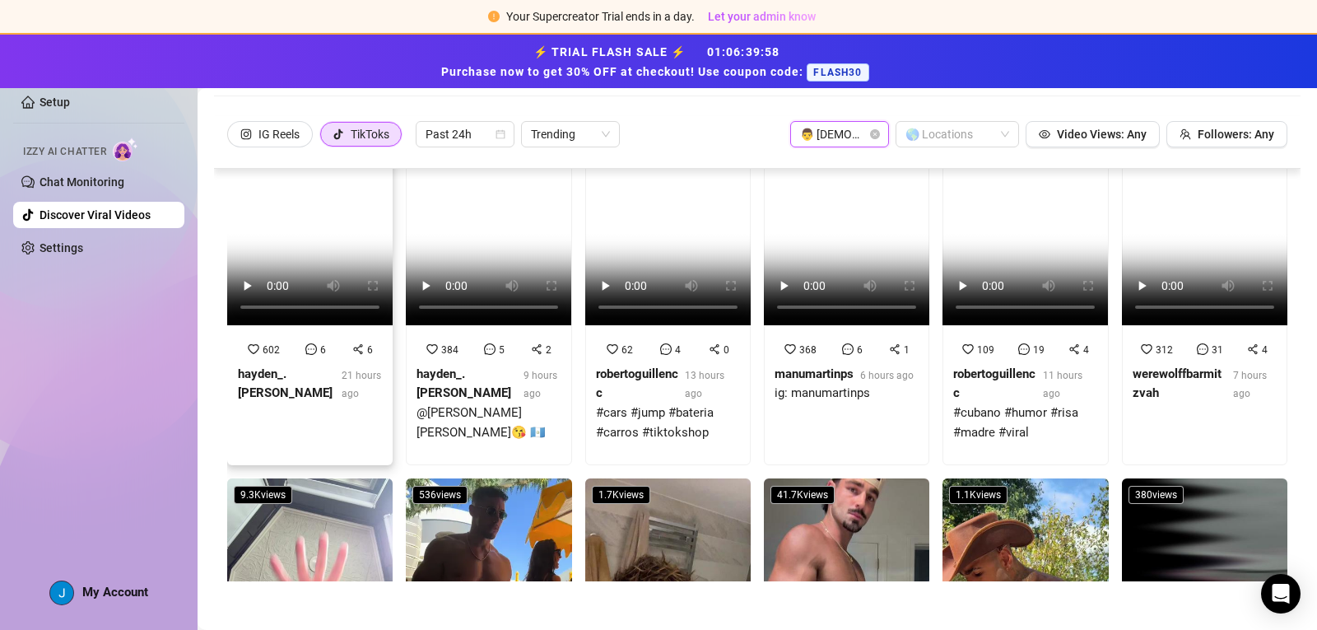
scroll to position [41, 0]
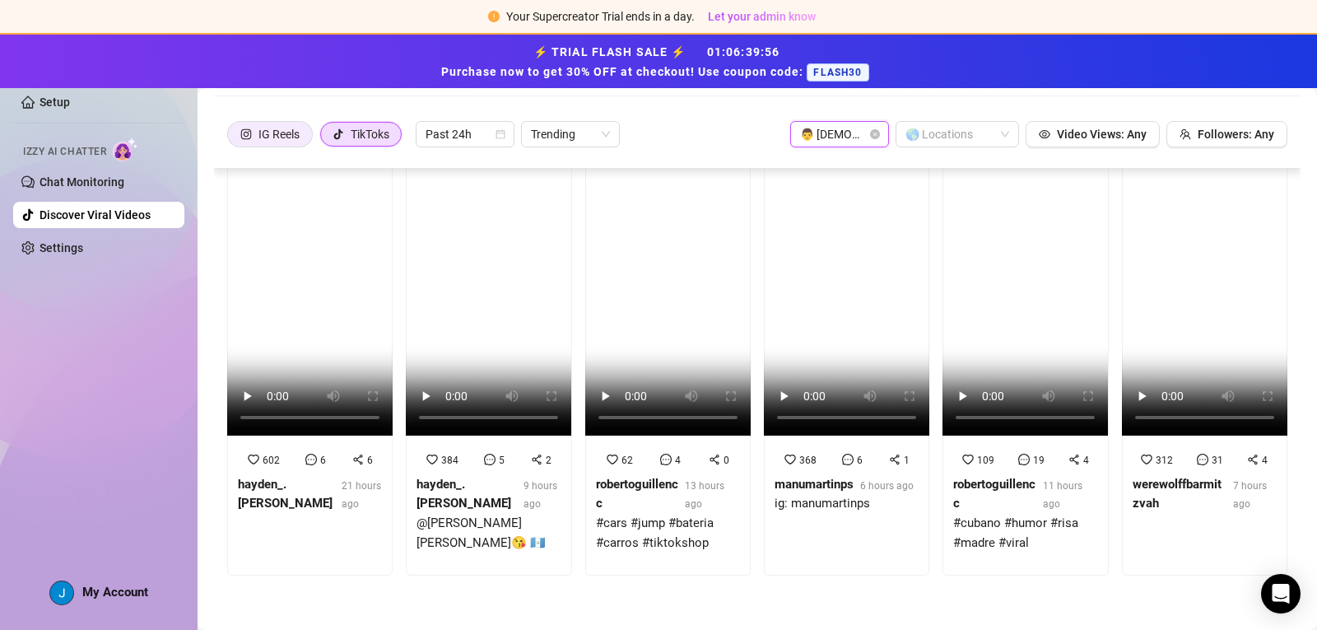
click at [283, 133] on div "IG Reels" at bounding box center [279, 134] width 41 height 25
click at [232, 138] on input "IG Reels" at bounding box center [232, 138] width 0 height 0
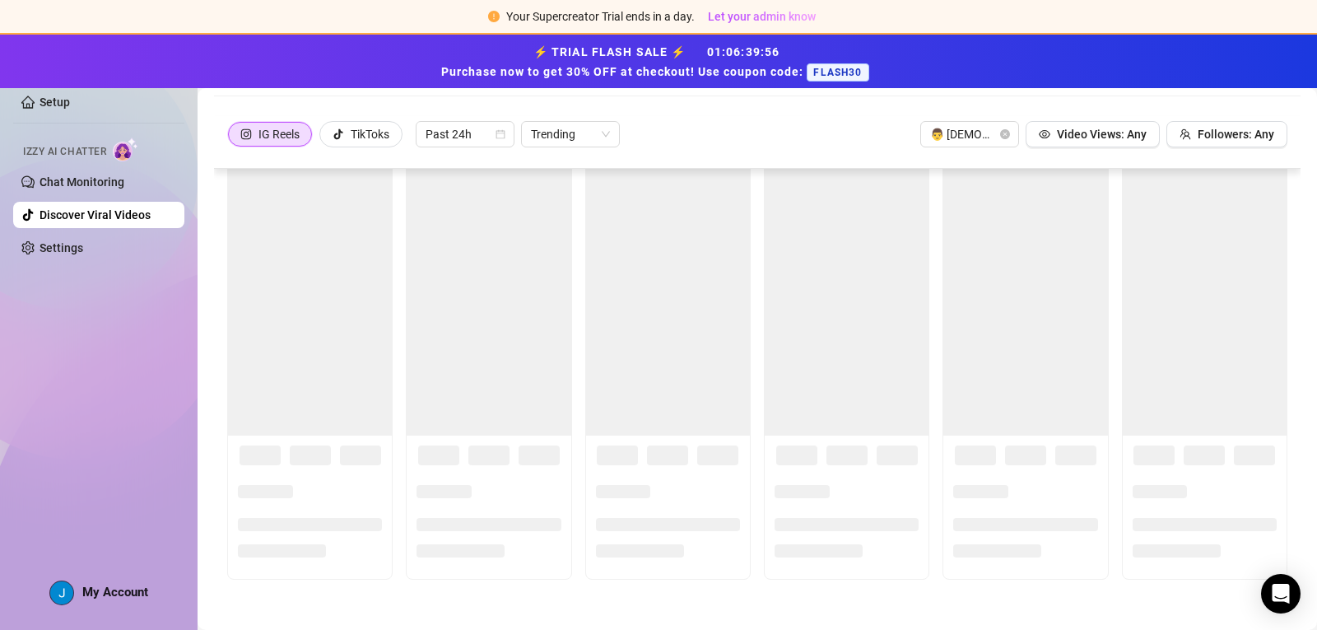
scroll to position [0, 0]
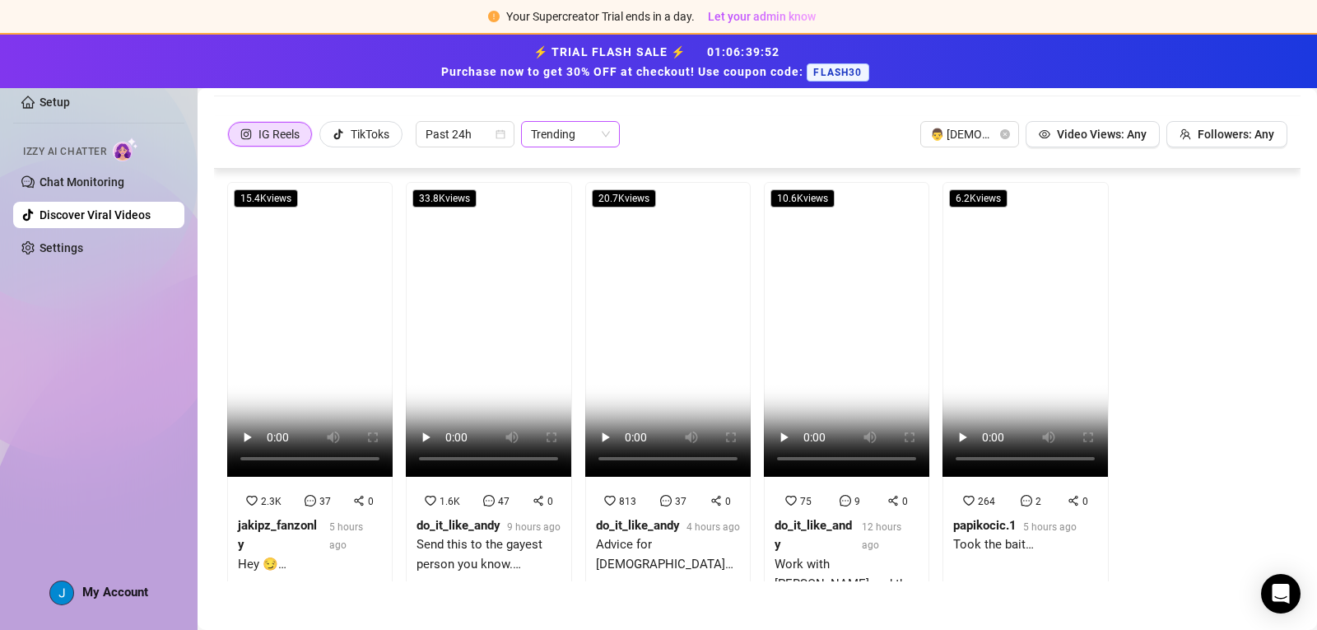
click at [602, 128] on span "Trending" at bounding box center [570, 134] width 79 height 25
click at [572, 189] on div "Most Views" at bounding box center [573, 193] width 72 height 18
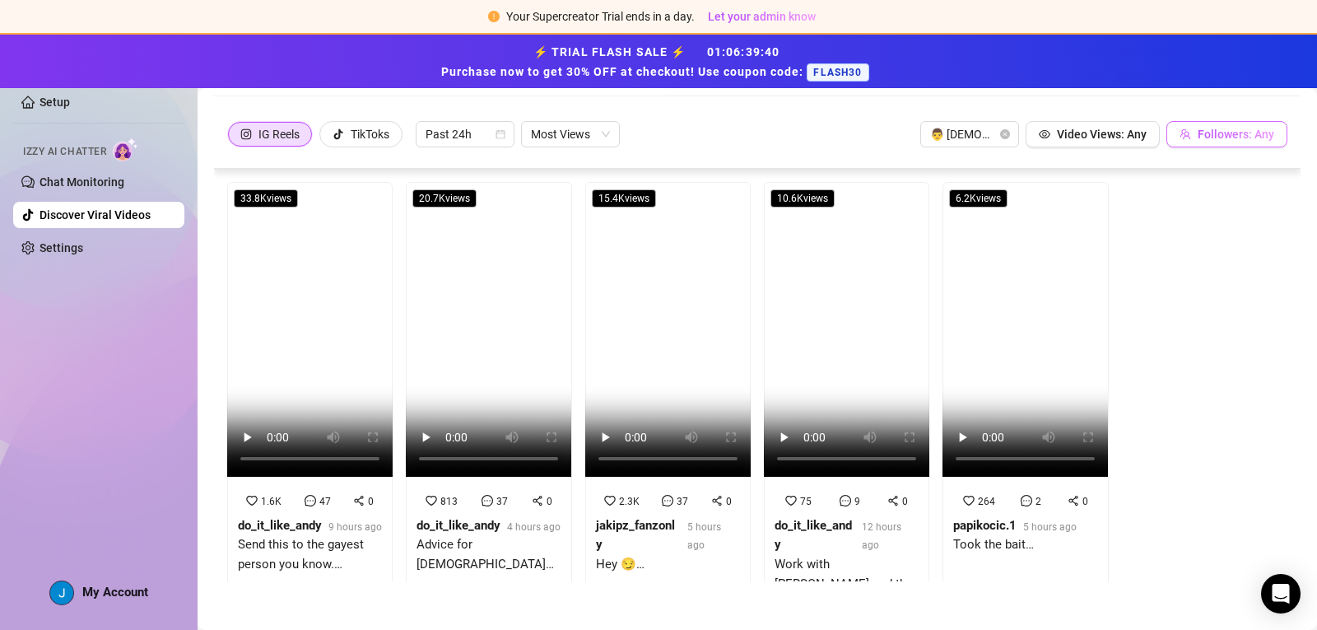
click at [1232, 136] on span "Followers: Any" at bounding box center [1236, 134] width 77 height 13
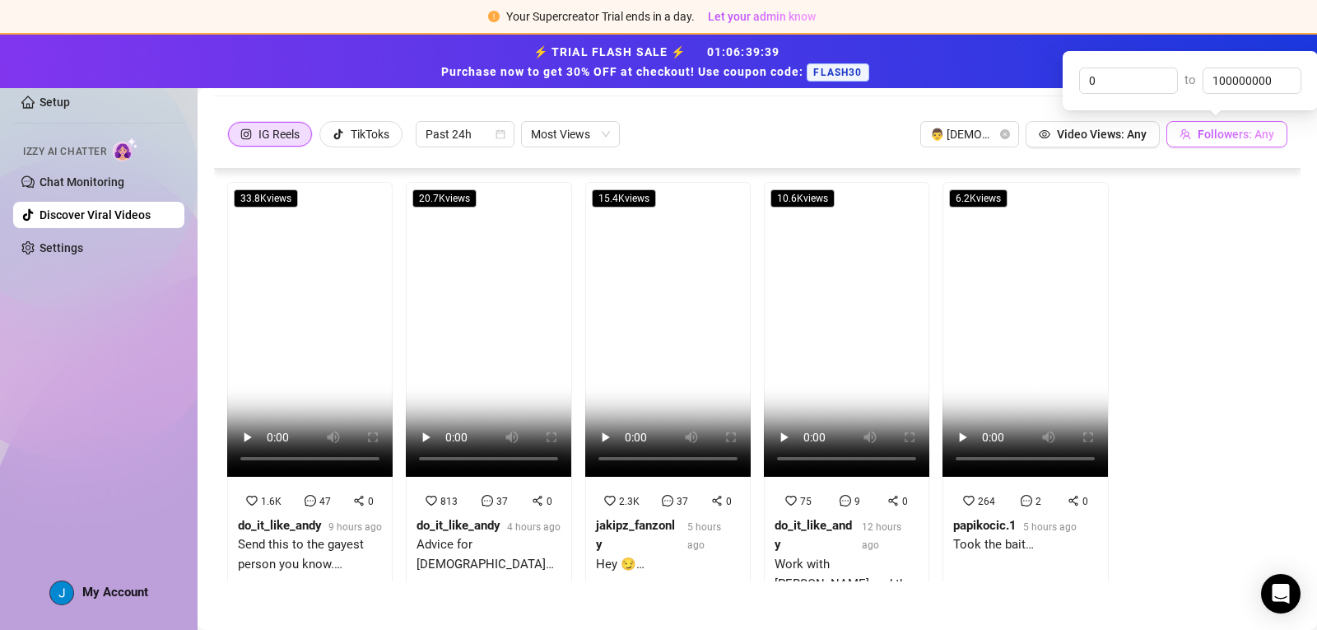
click at [1230, 137] on span "Followers: Any" at bounding box center [1236, 134] width 77 height 13
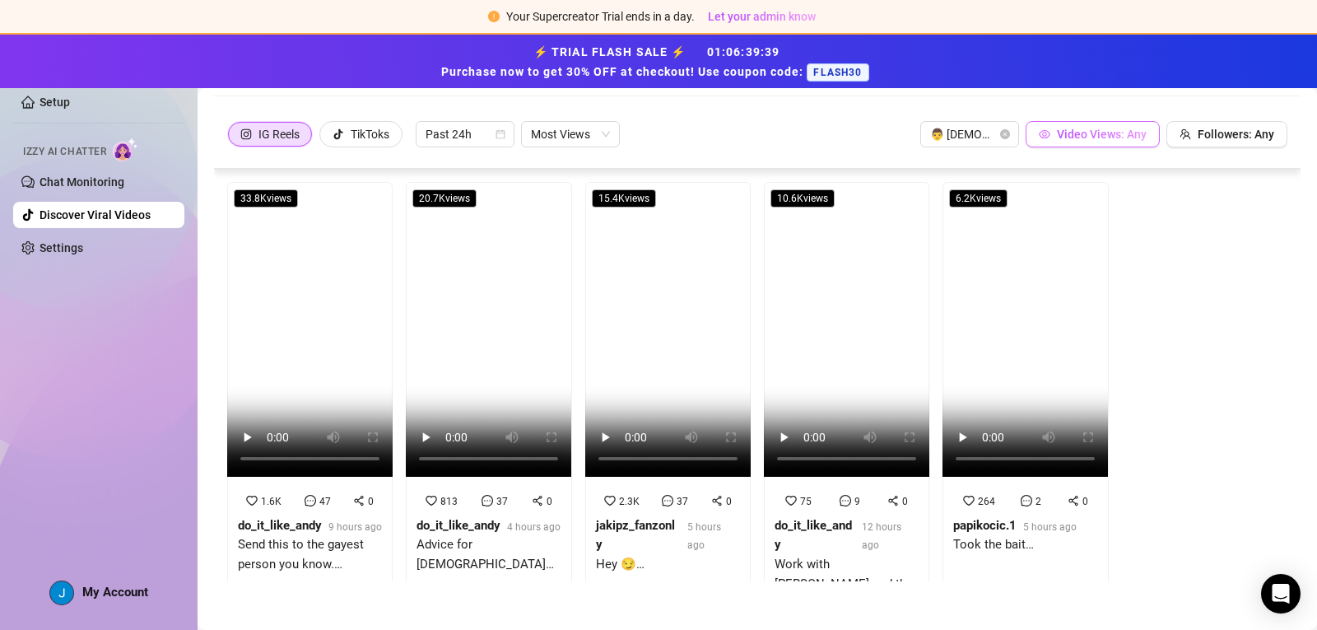
click at [1093, 138] on span "Video Views: Any" at bounding box center [1102, 134] width 90 height 13
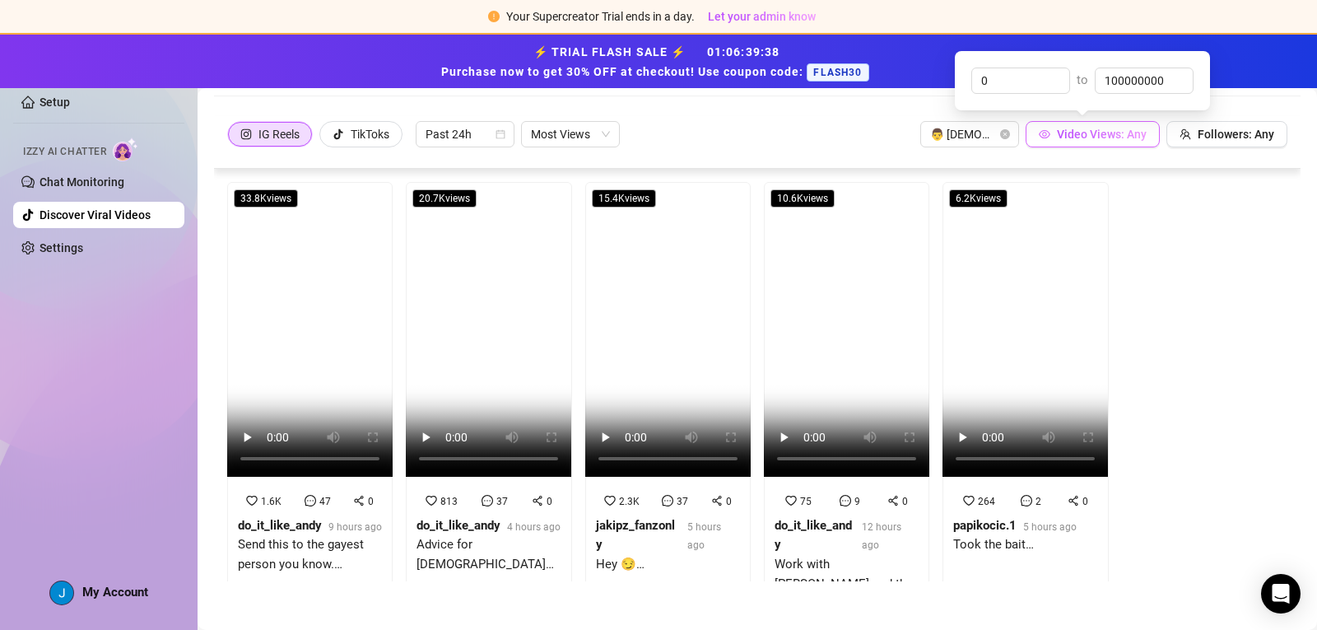
click at [1093, 138] on span "Video Views: Any" at bounding box center [1102, 134] width 90 height 13
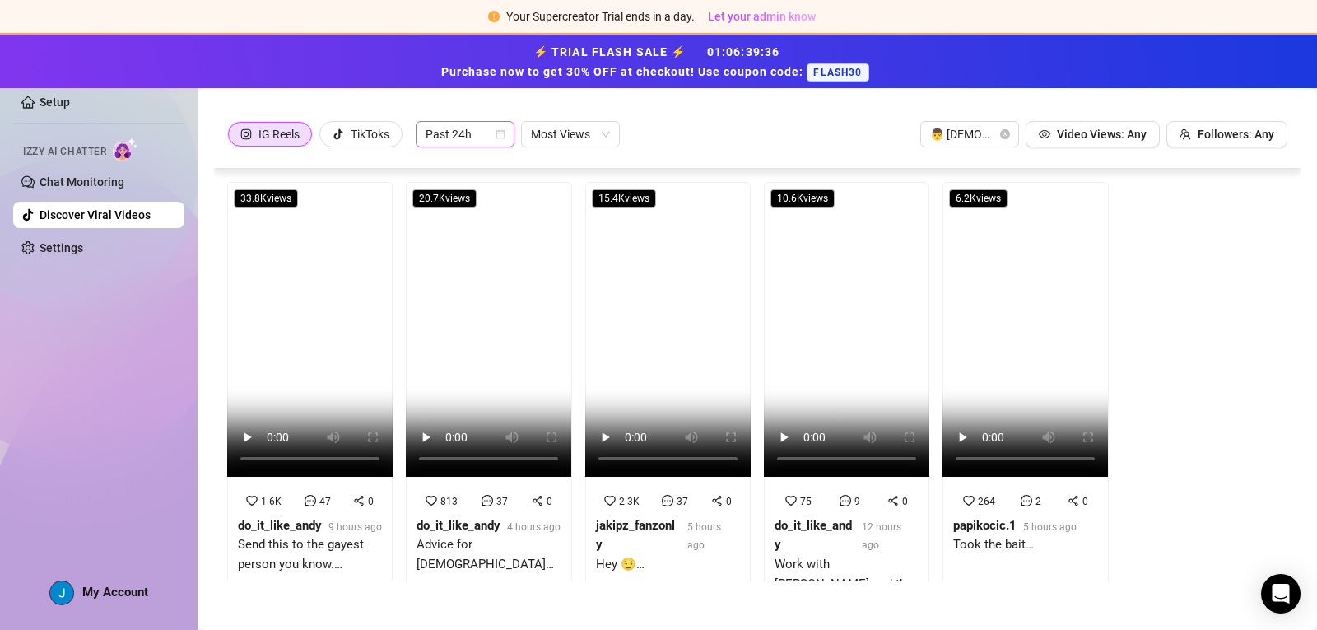
click at [450, 146] on span "Past 24h" at bounding box center [465, 134] width 79 height 25
click at [473, 217] on div "Past Month" at bounding box center [467, 219] width 72 height 18
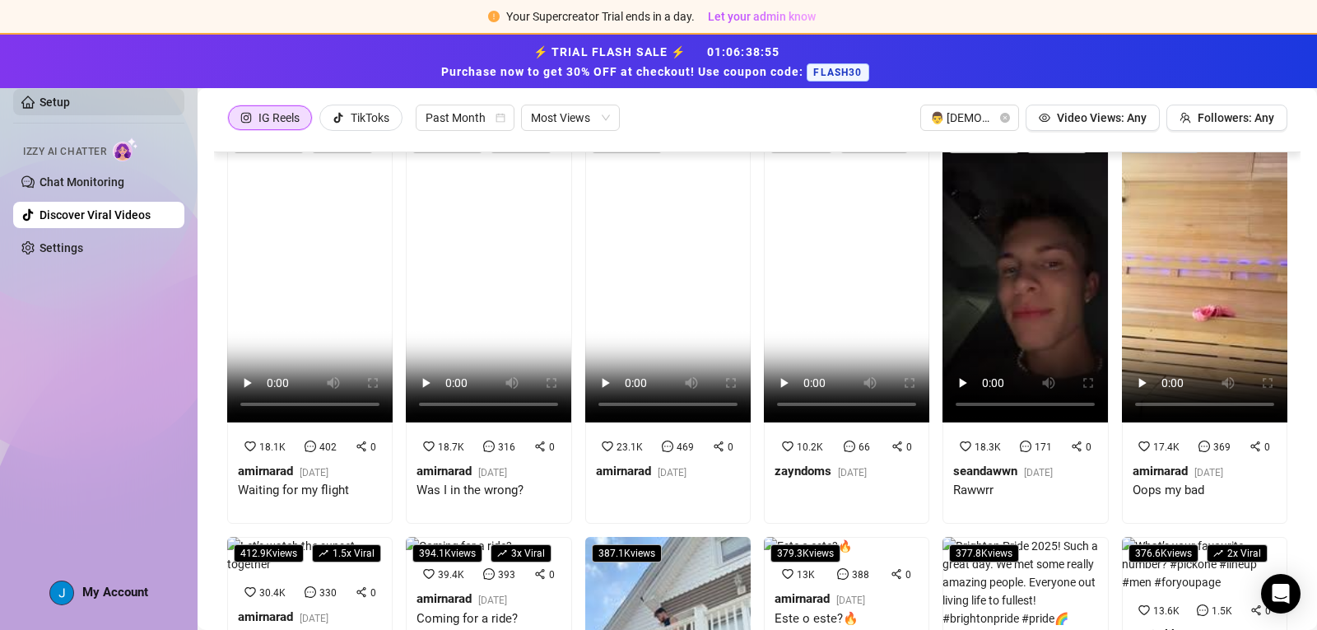
click at [40, 96] on link "Setup" at bounding box center [55, 102] width 30 height 13
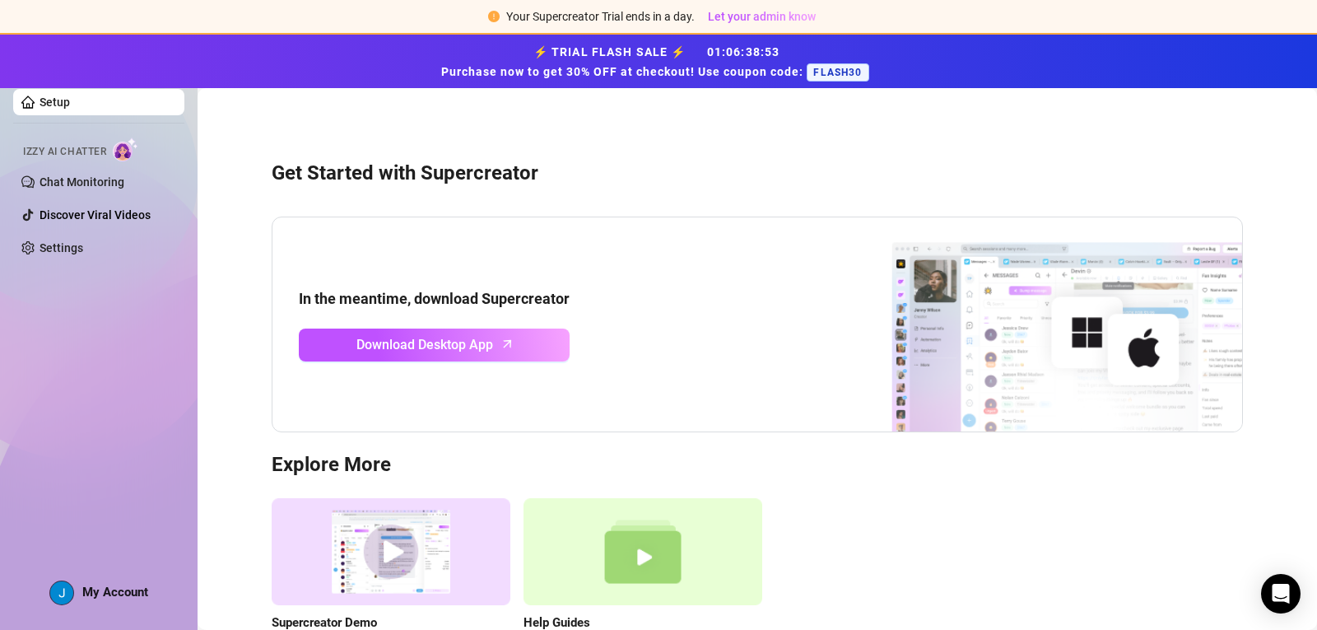
scroll to position [132, 0]
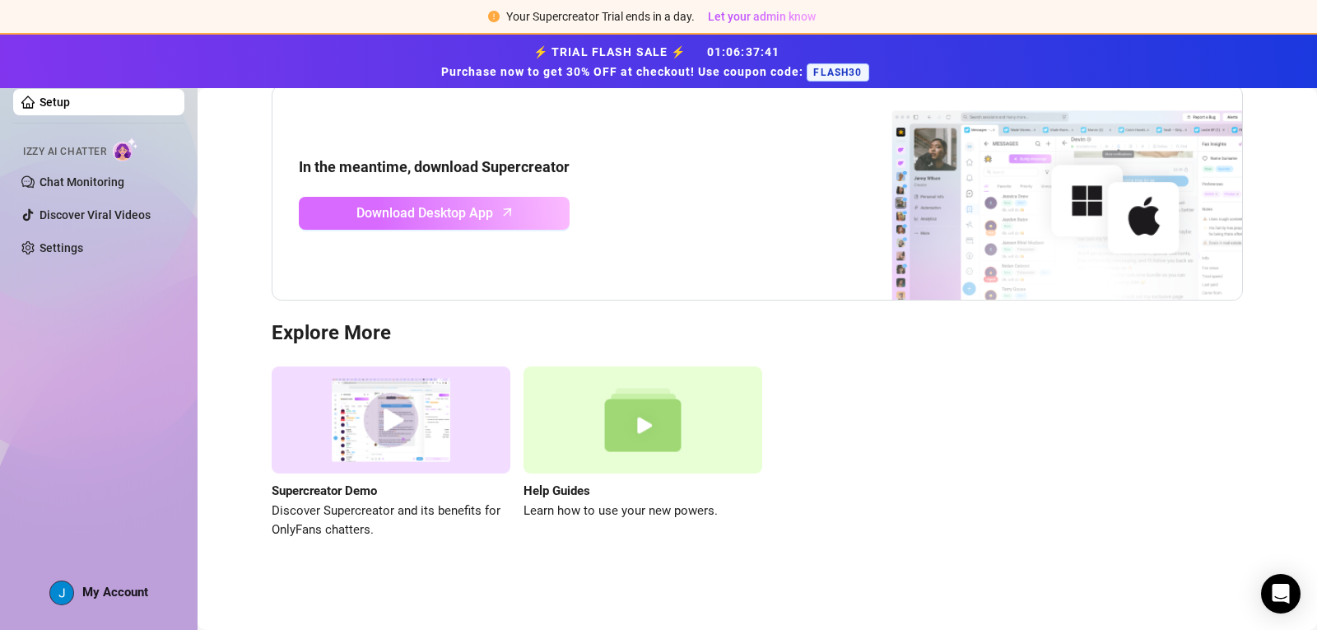
click at [517, 221] on link "Download Desktop App" at bounding box center [434, 213] width 271 height 33
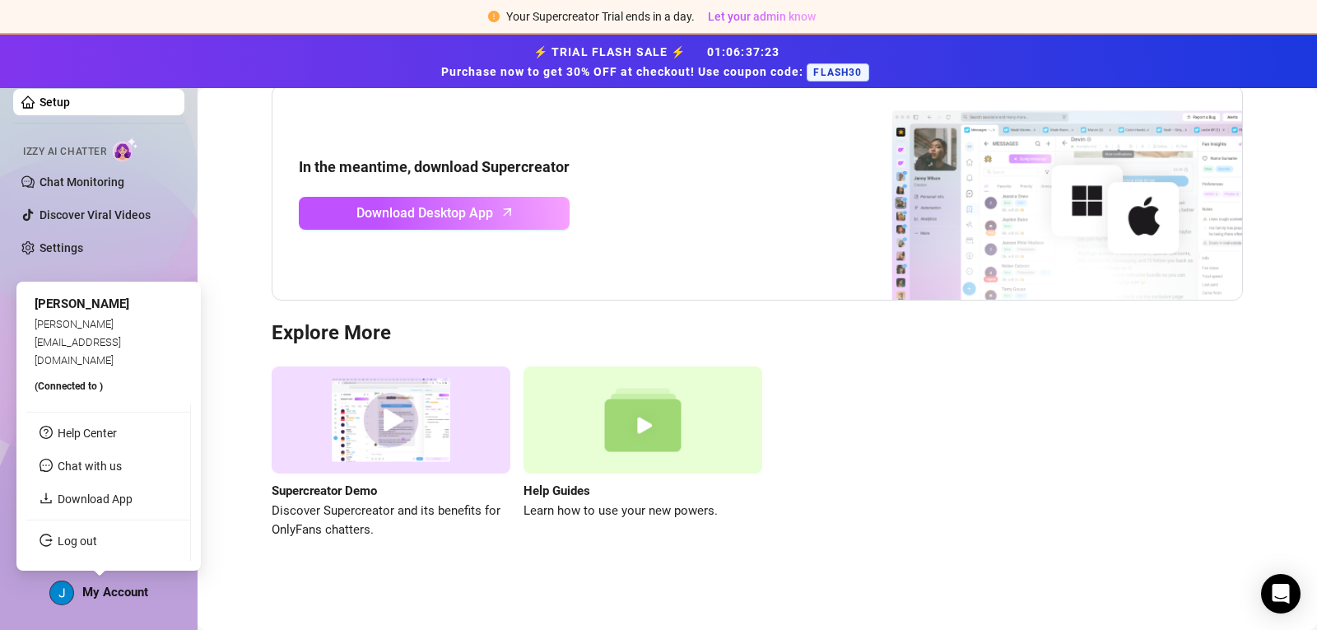
click at [131, 583] on div "My Account" at bounding box center [98, 592] width 99 height 25
click at [129, 591] on span "My Account" at bounding box center [115, 592] width 66 height 15
click at [58, 601] on img at bounding box center [61, 592] width 23 height 23
click at [72, 581] on div "My Account" at bounding box center [98, 592] width 99 height 25
click at [94, 311] on span "Jessica Florita" at bounding box center [82, 303] width 95 height 15
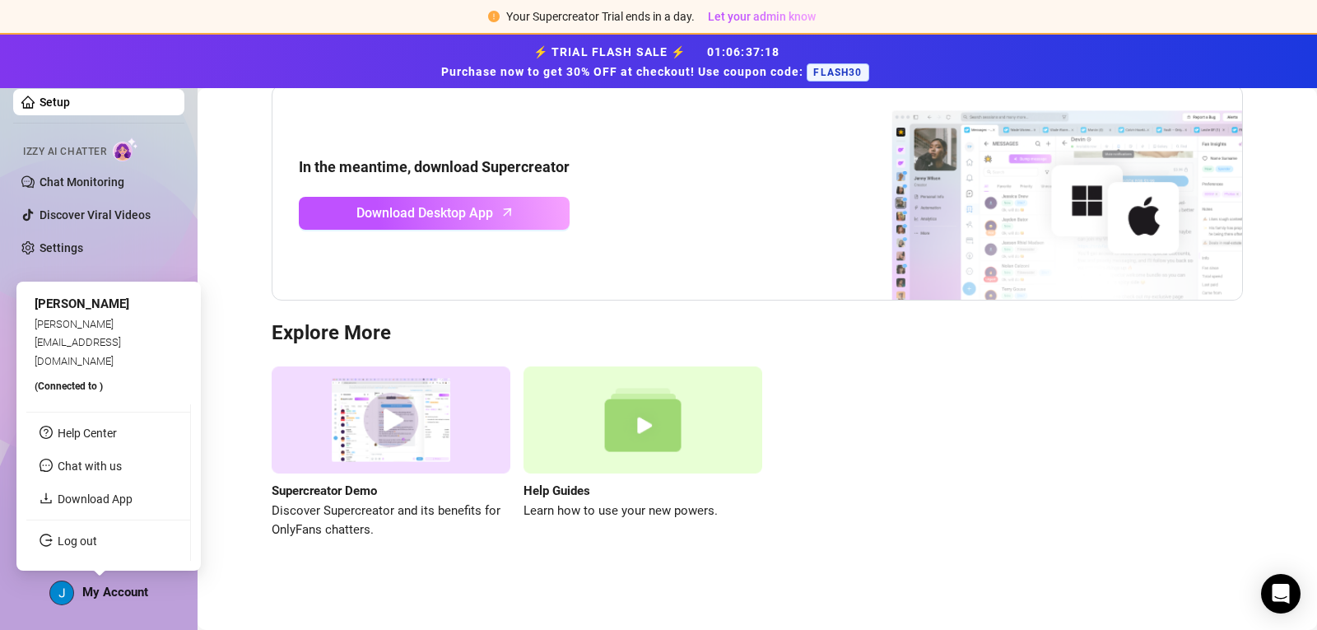
click at [96, 311] on span "Jessica Florita" at bounding box center [82, 303] width 95 height 15
click at [93, 387] on span "(Connected to )" at bounding box center [69, 386] width 68 height 12
click at [125, 406] on ul "Help Center Chat with us Download App Log out" at bounding box center [108, 482] width 165 height 156
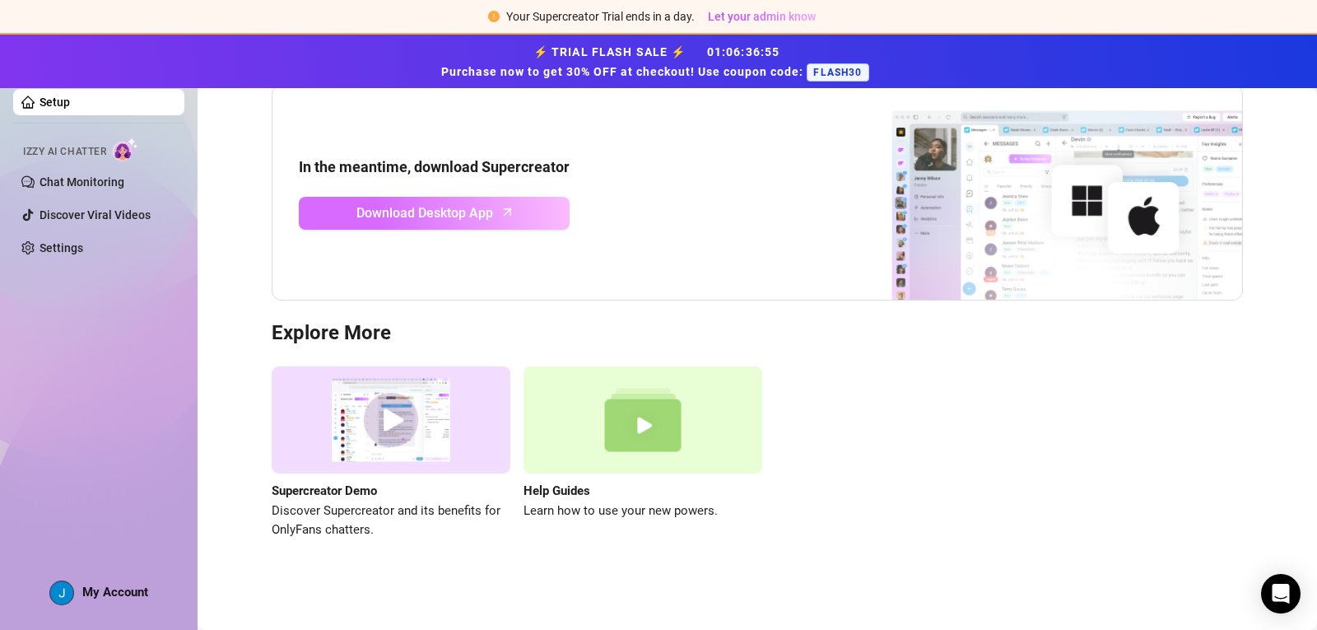
click at [444, 217] on span "Download Desktop App" at bounding box center [424, 213] width 137 height 21
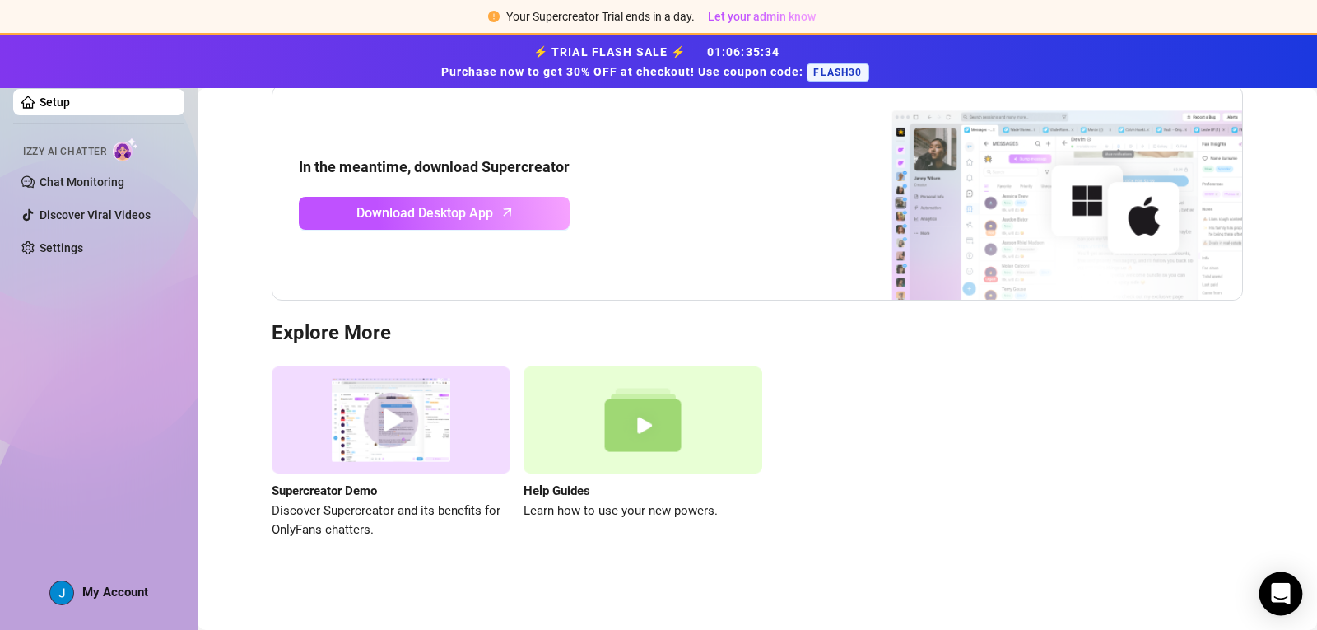
click at [1283, 593] on icon "Open Intercom Messenger" at bounding box center [1280, 593] width 19 height 21
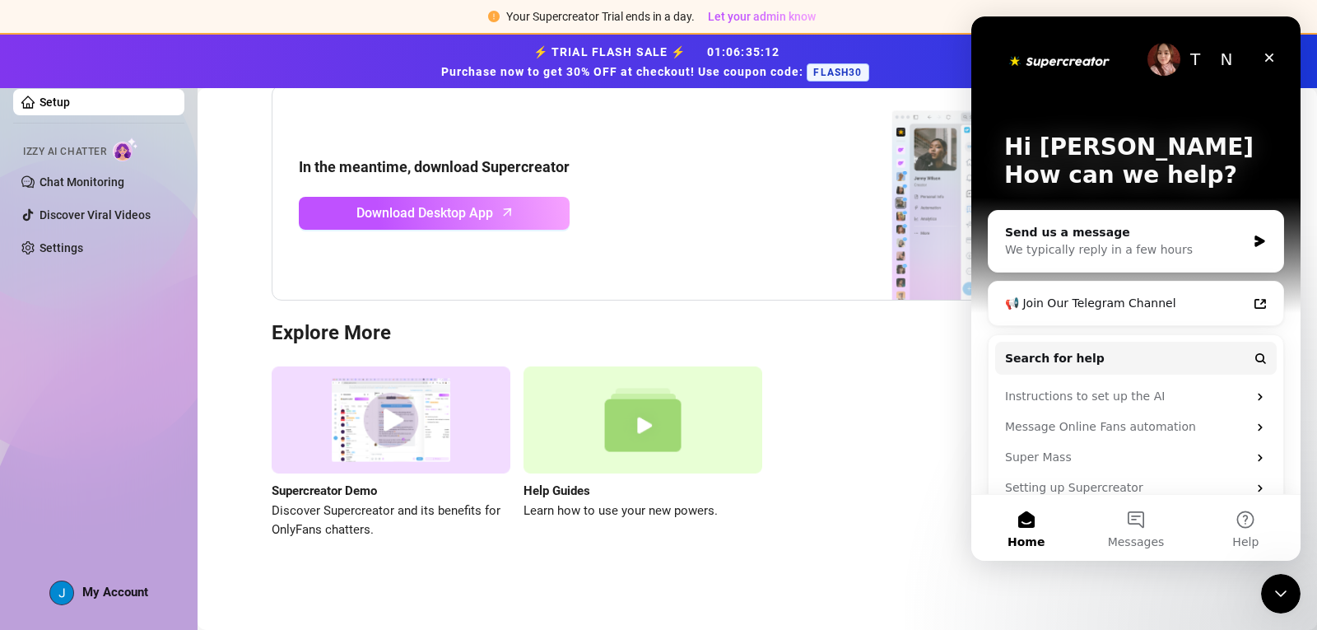
scroll to position [25, 0]
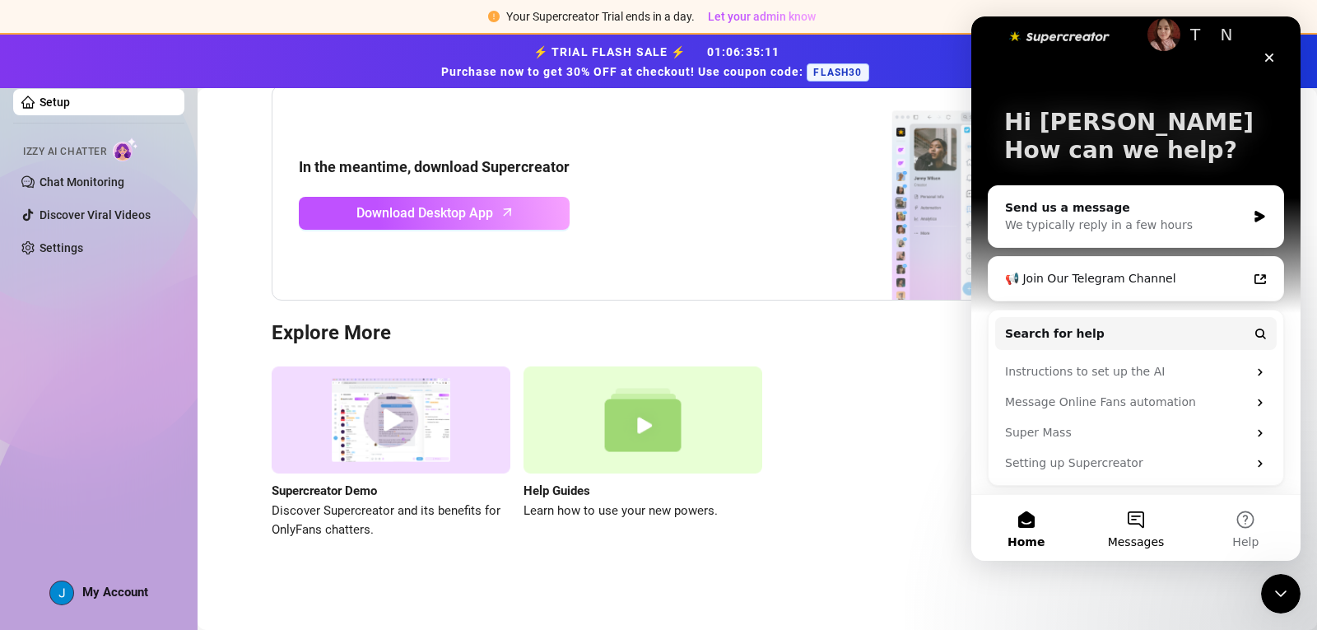
click at [1144, 520] on button "Messages" at bounding box center [1135, 528] width 109 height 66
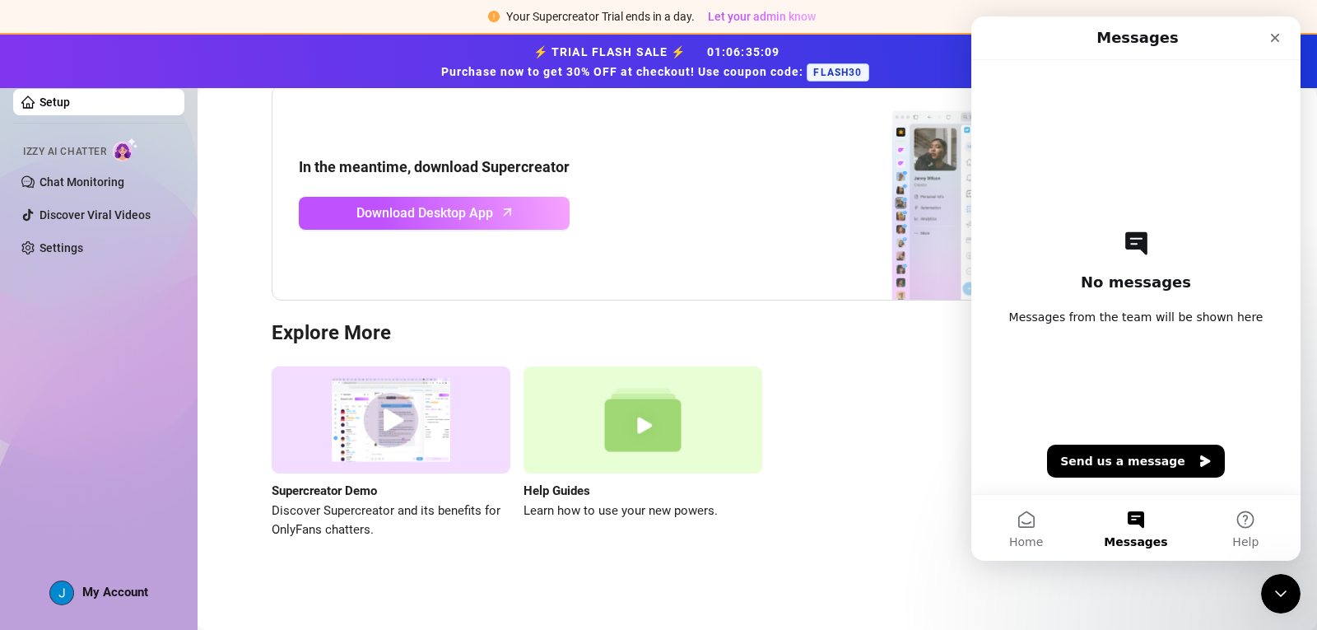
click at [1143, 526] on button "Messages" at bounding box center [1135, 528] width 109 height 66
click at [1276, 30] on div "Close" at bounding box center [1275, 38] width 30 height 30
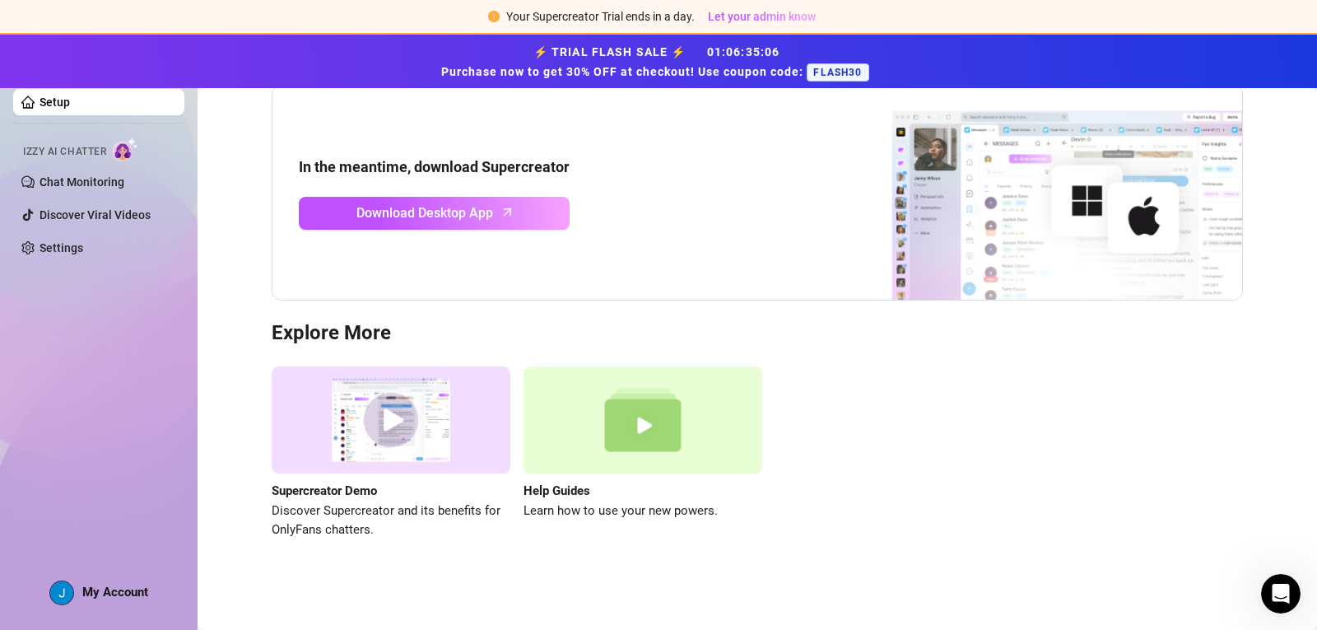
scroll to position [0, 0]
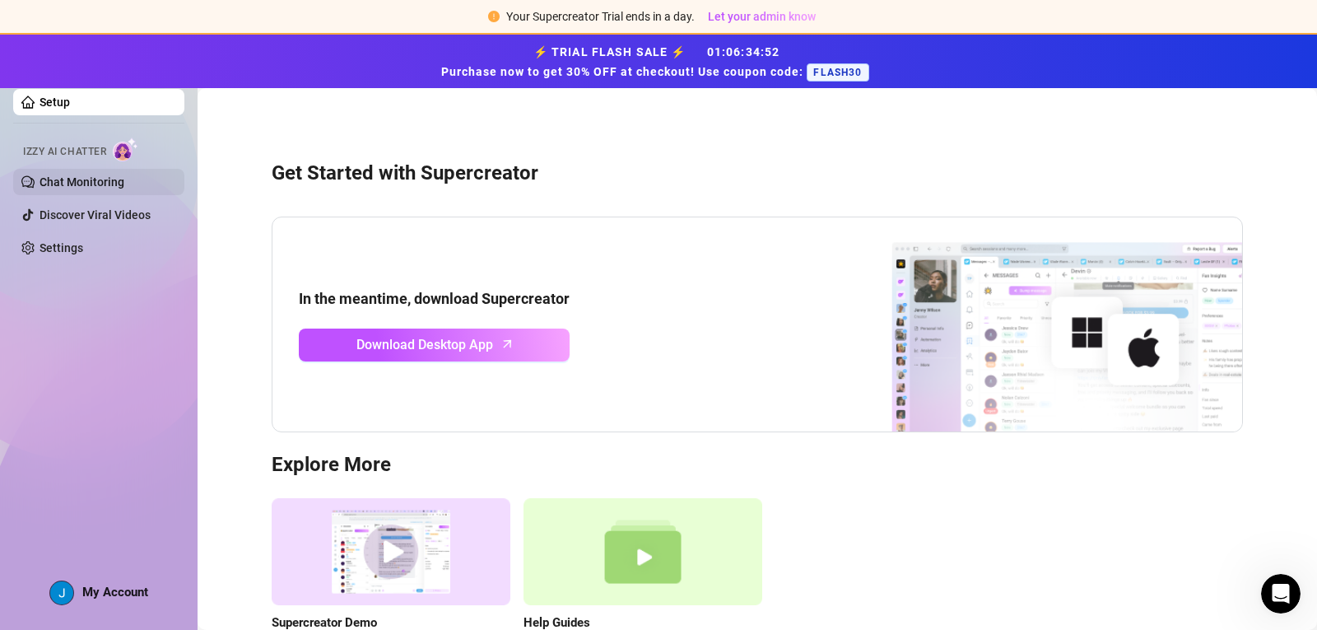
click at [83, 177] on link "Chat Monitoring" at bounding box center [82, 181] width 85 height 13
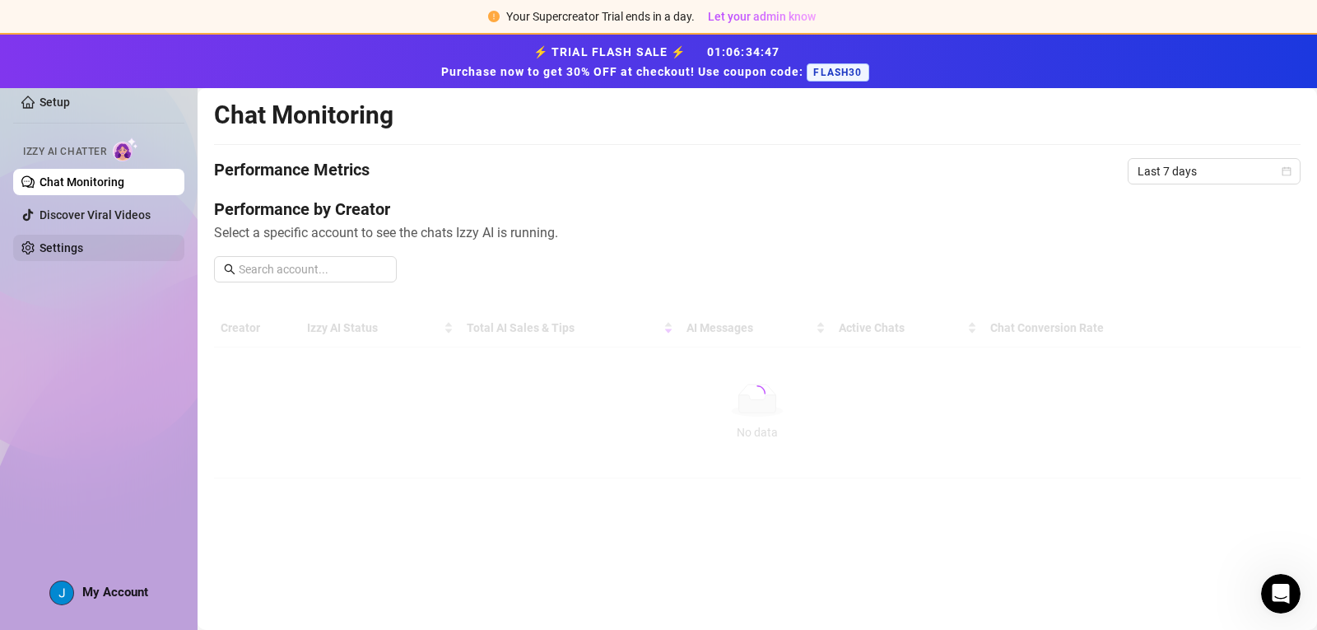
click at [43, 250] on link "Settings" at bounding box center [62, 247] width 44 height 13
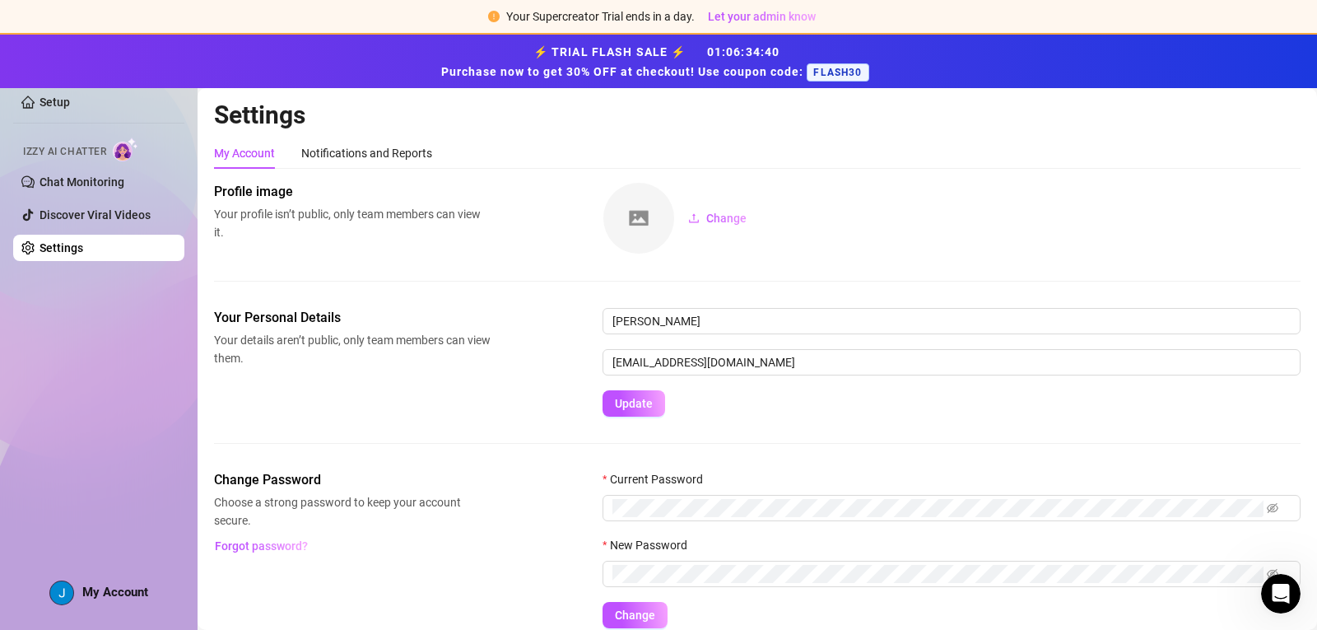
click at [79, 599] on div "My Account" at bounding box center [98, 592] width 99 height 25
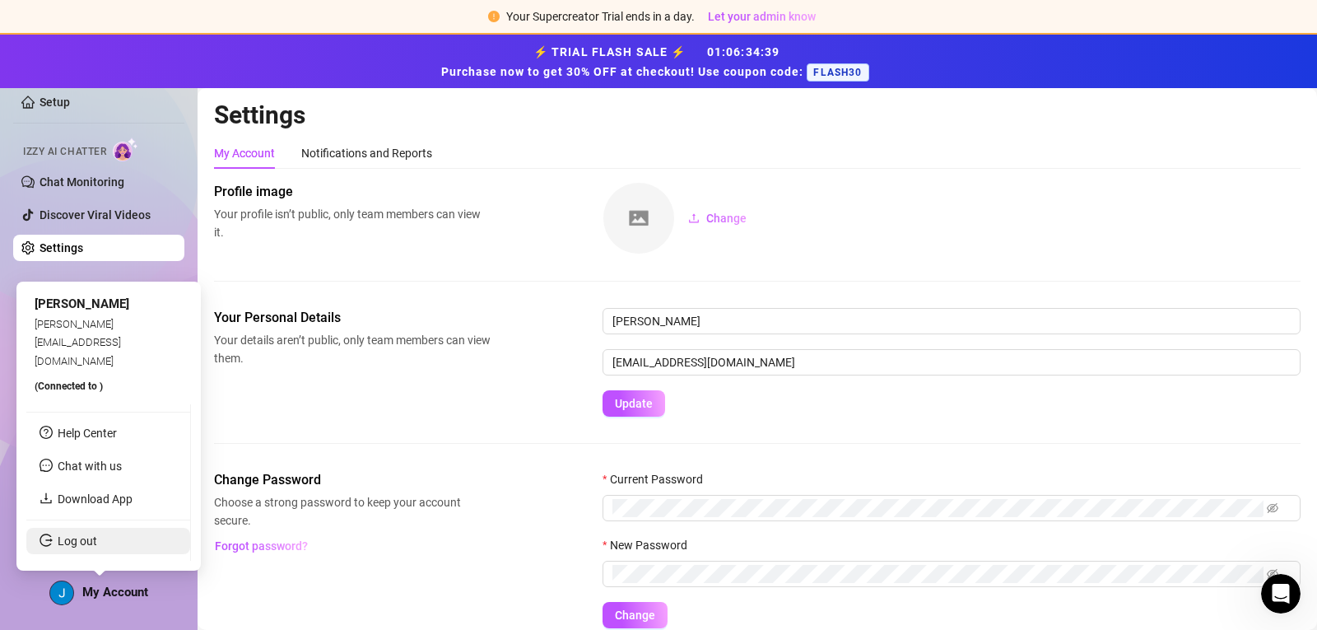
click at [82, 543] on link "Log out" at bounding box center [78, 540] width 40 height 13
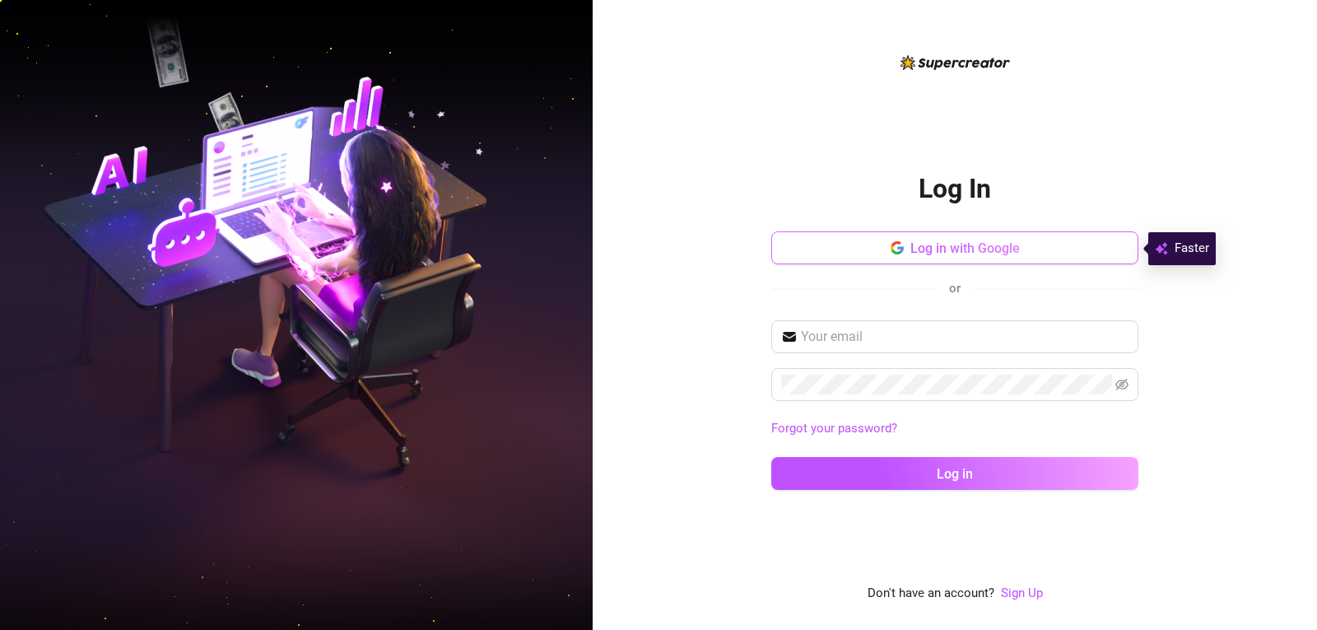
click at [928, 244] on span "Log in with Google" at bounding box center [965, 248] width 109 height 16
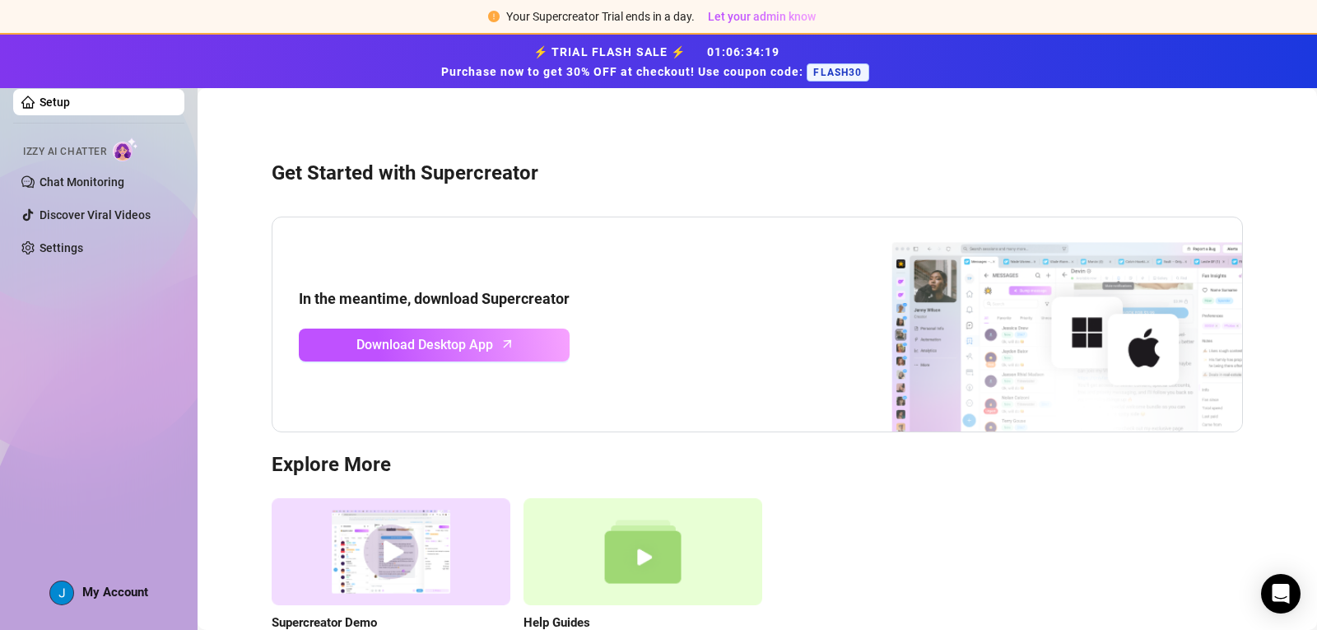
scroll to position [132, 0]
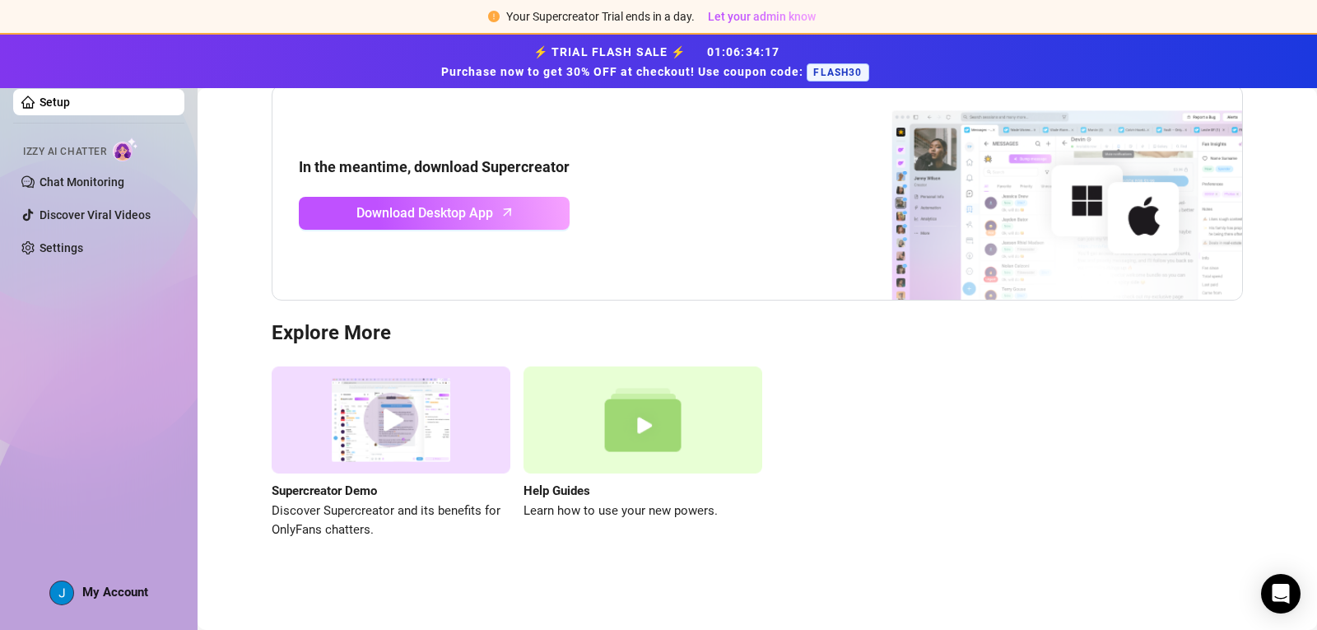
click at [986, 263] on img at bounding box center [1037, 193] width 412 height 214
click at [1014, 236] on img at bounding box center [1037, 193] width 412 height 214
click at [76, 179] on link "Chat Monitoring" at bounding box center [82, 181] width 85 height 13
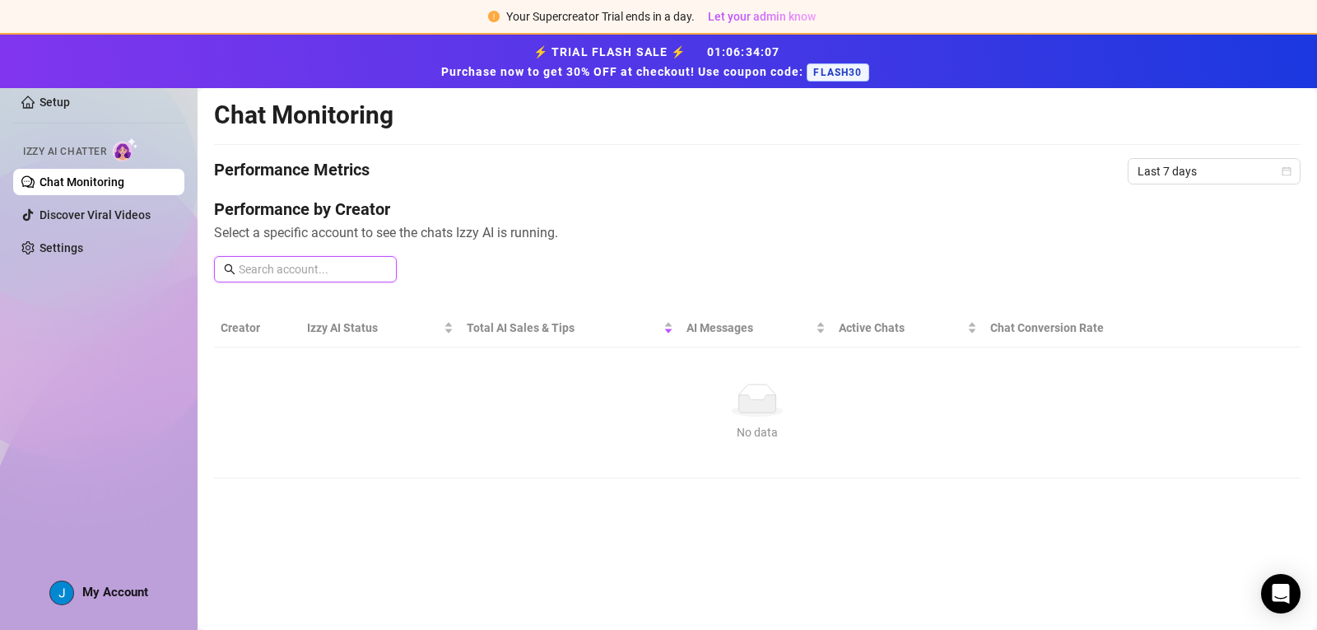
click at [270, 268] on input "text" at bounding box center [313, 269] width 148 height 18
type input "white rhino"
drag, startPoint x: 417, startPoint y: 287, endPoint x: 561, endPoint y: 268, distance: 145.2
click at [420, 285] on div "Performance by Creator Select a specific account to see the chats Izzy AI is ru…" at bounding box center [757, 247] width 1087 height 98
drag, startPoint x: 561, startPoint y: 268, endPoint x: 552, endPoint y: 264, distance: 9.2
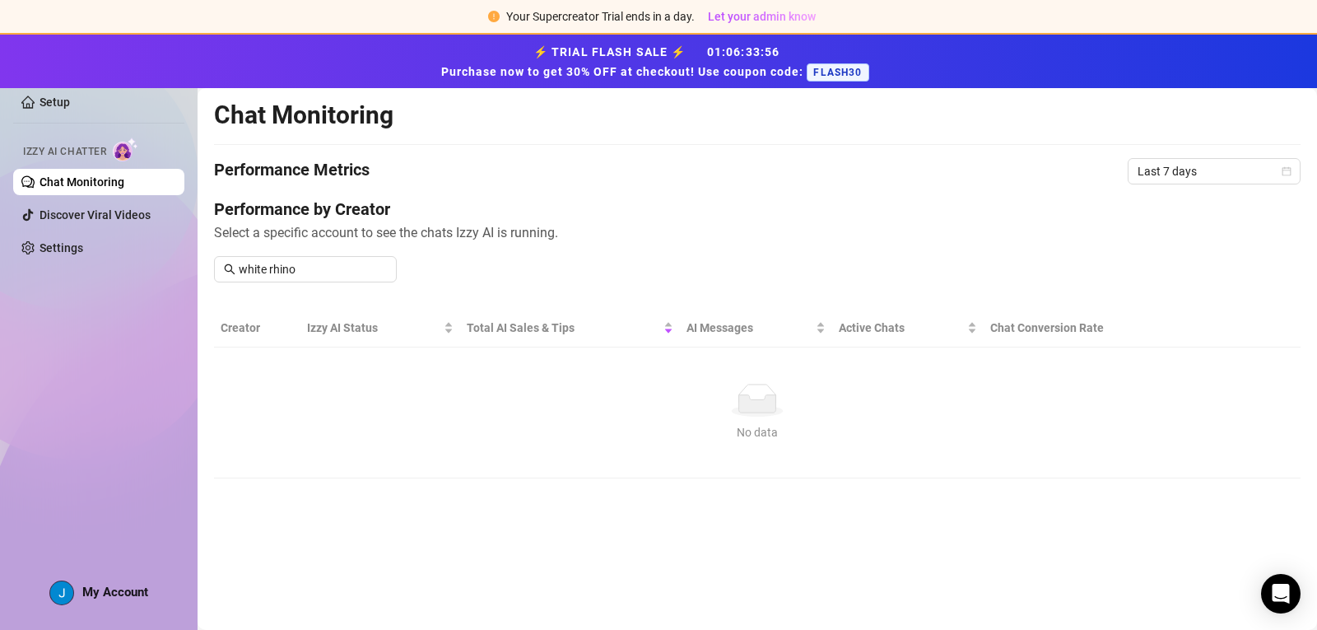
click at [559, 267] on div "Performance by Creator Select a specific account to see the chats Izzy AI is ru…" at bounding box center [757, 247] width 1087 height 98
click at [356, 269] on input "white rhino" at bounding box center [313, 269] width 148 height 18
click at [1233, 167] on span "Last 7 days" at bounding box center [1214, 171] width 153 height 25
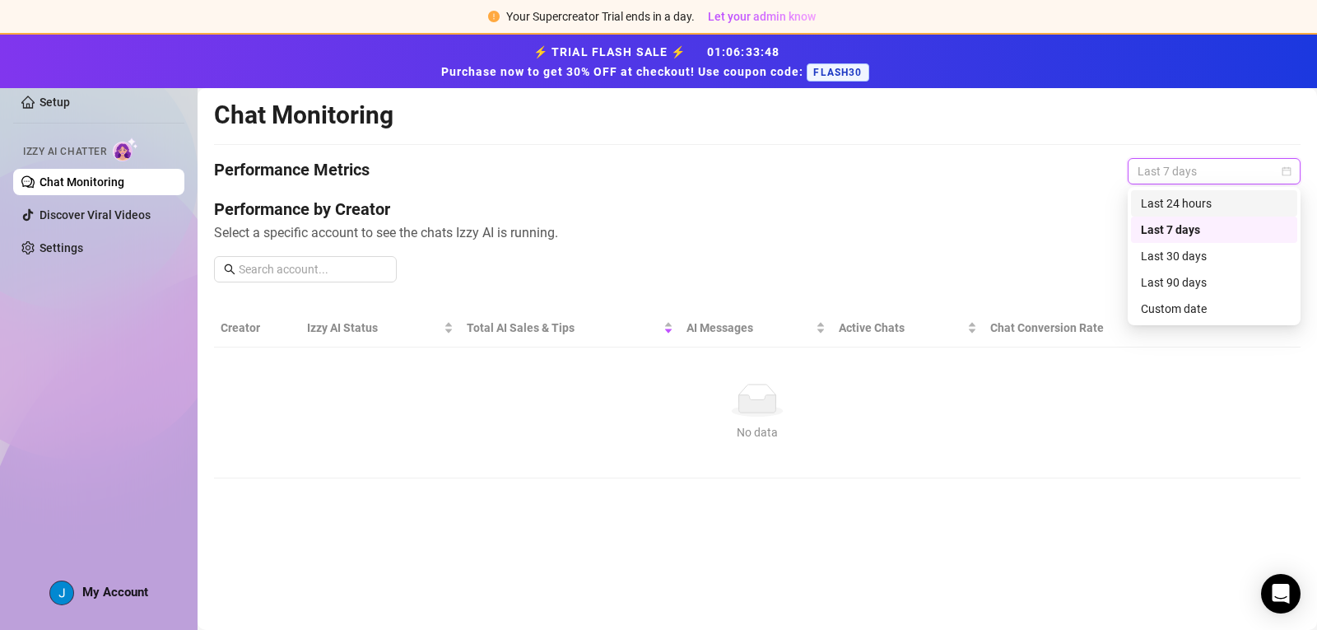
click at [1233, 207] on div "Last 24 hours" at bounding box center [1214, 203] width 147 height 18
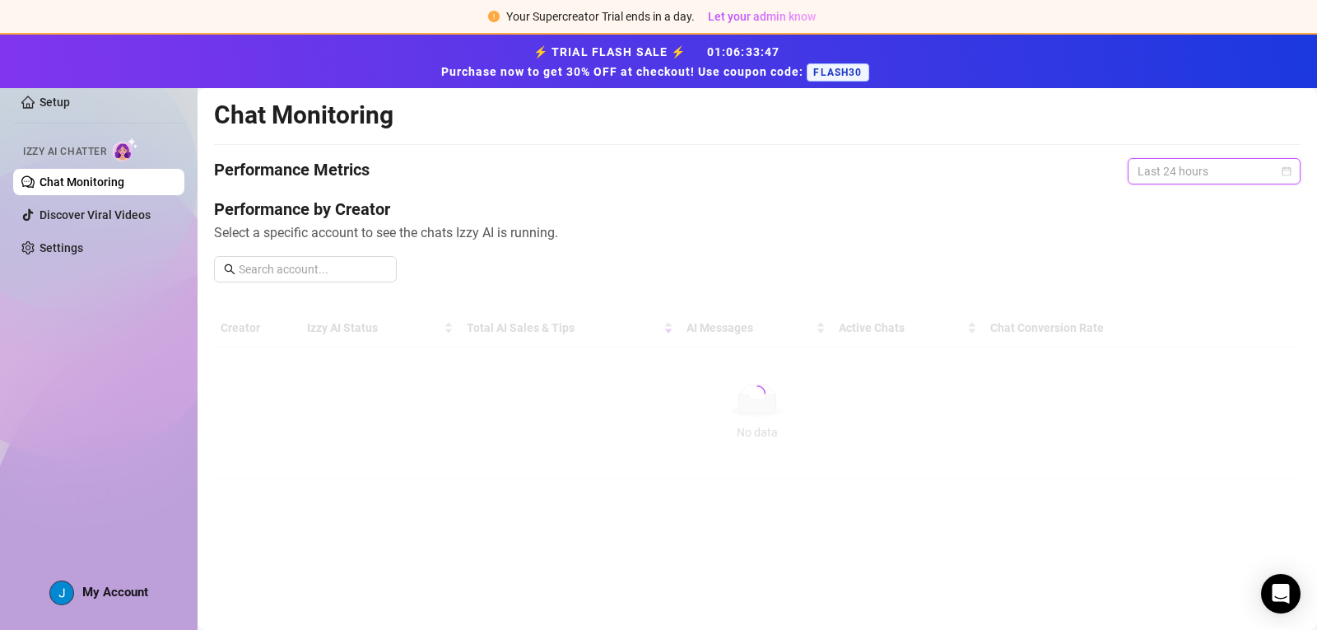
click at [1230, 163] on span "Last 24 hours" at bounding box center [1214, 171] width 153 height 25
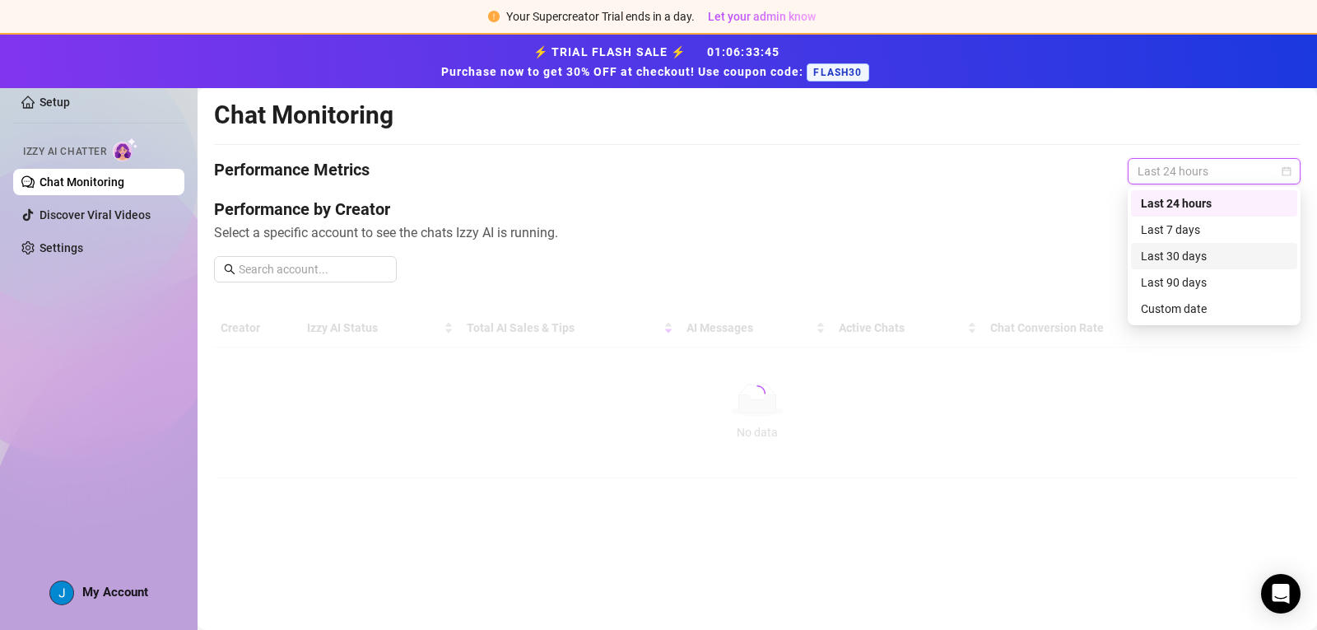
click at [650, 153] on div "Chat Monitoring Performance Metrics Last 24 hours Performance by Creator Select…" at bounding box center [757, 289] width 1087 height 379
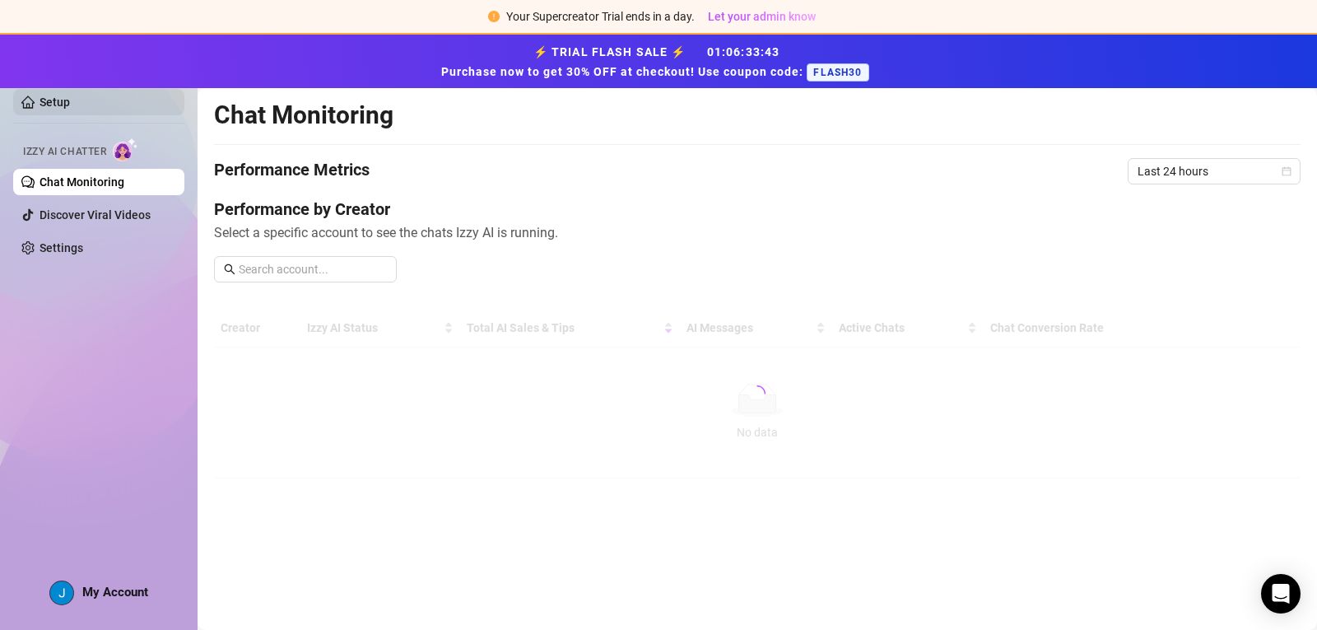
click at [43, 96] on link "Setup" at bounding box center [55, 102] width 30 height 13
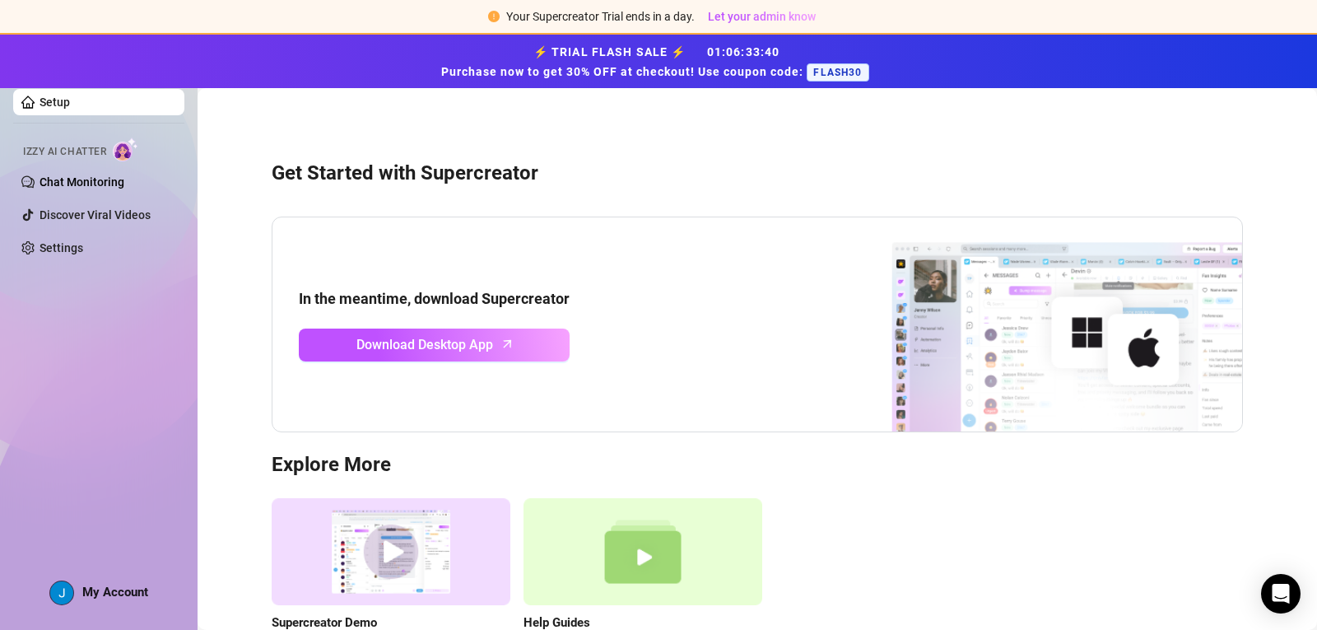
scroll to position [132, 0]
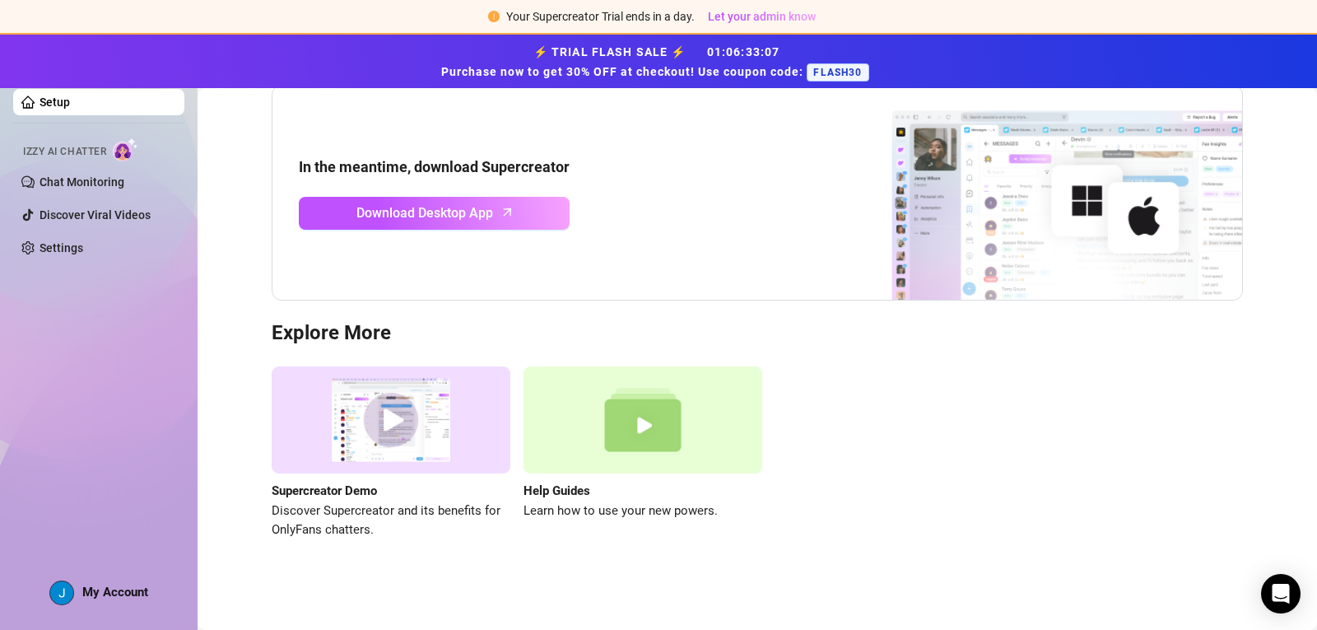
click at [1105, 148] on img at bounding box center [1037, 193] width 412 height 214
click at [1046, 151] on img at bounding box center [1037, 193] width 412 height 214
click at [1103, 193] on img at bounding box center [1037, 193] width 412 height 214
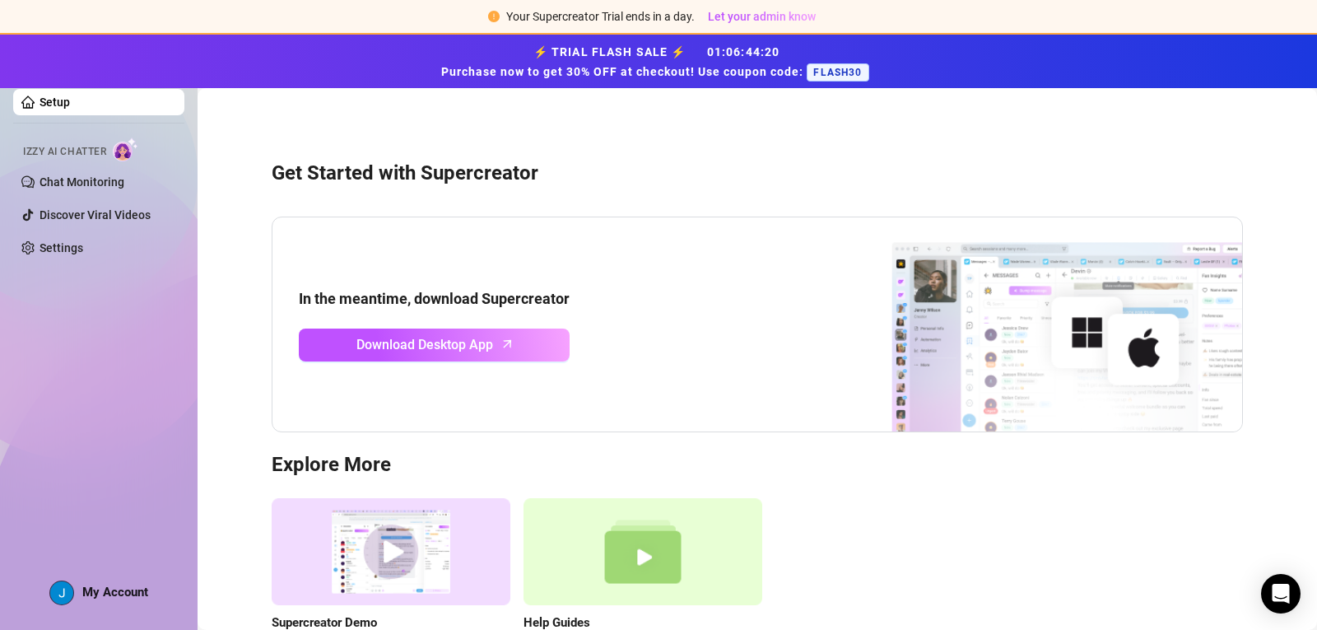
scroll to position [109, 0]
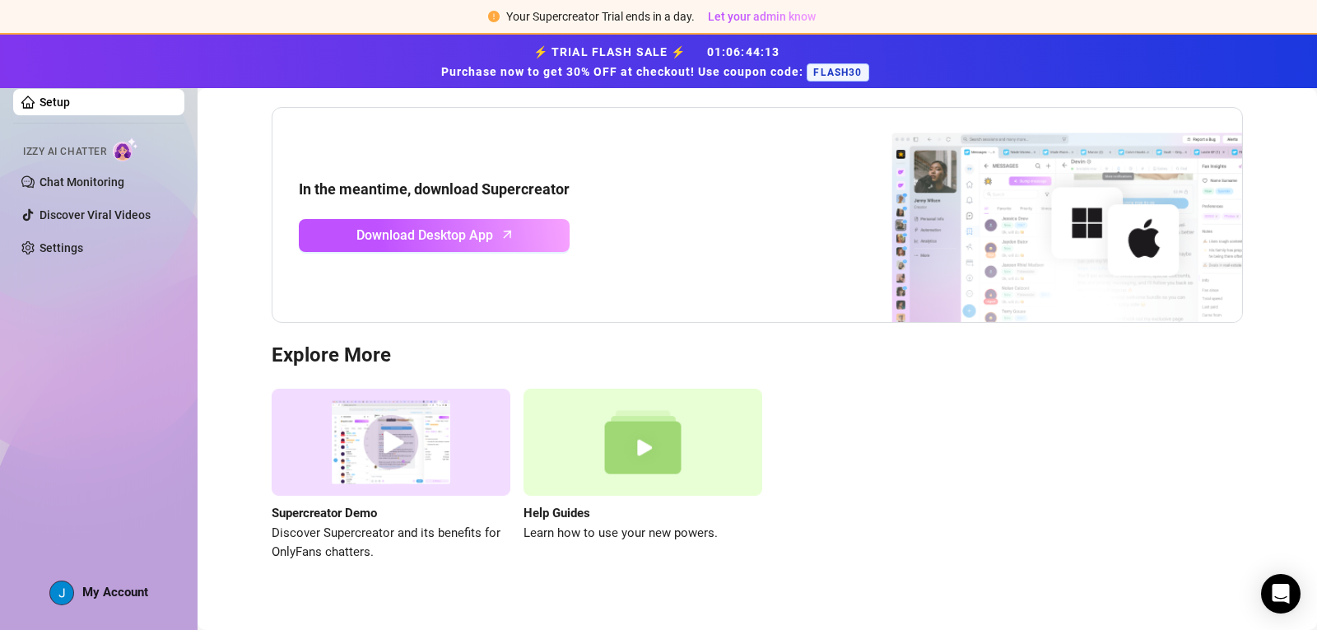
click at [119, 316] on div "Setup Izzy AI Chatter Chat Monitoring Discover Viral Videos Settings My Account" at bounding box center [98, 324] width 171 height 582
click at [771, 10] on span "Let your admin know" at bounding box center [762, 16] width 108 height 13
